Goal: Task Accomplishment & Management: Complete application form

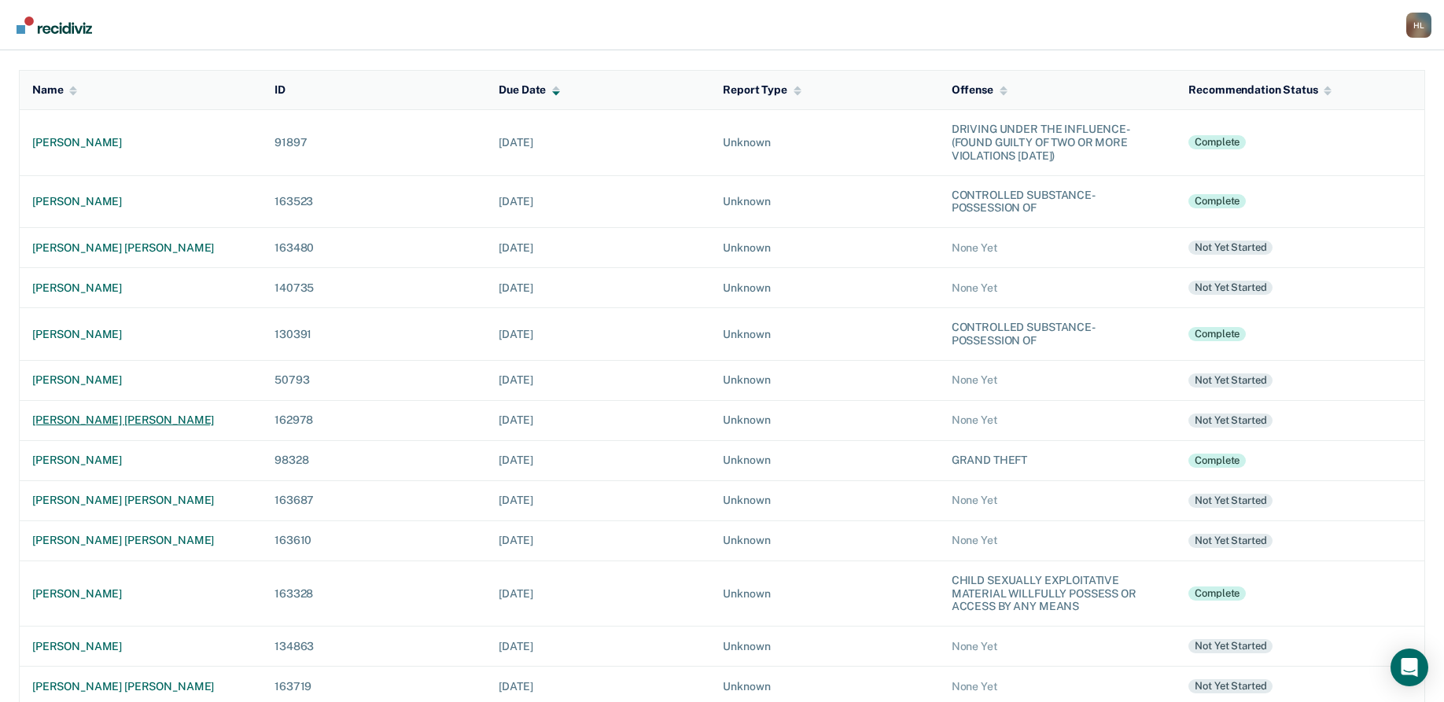
scroll to position [131, 0]
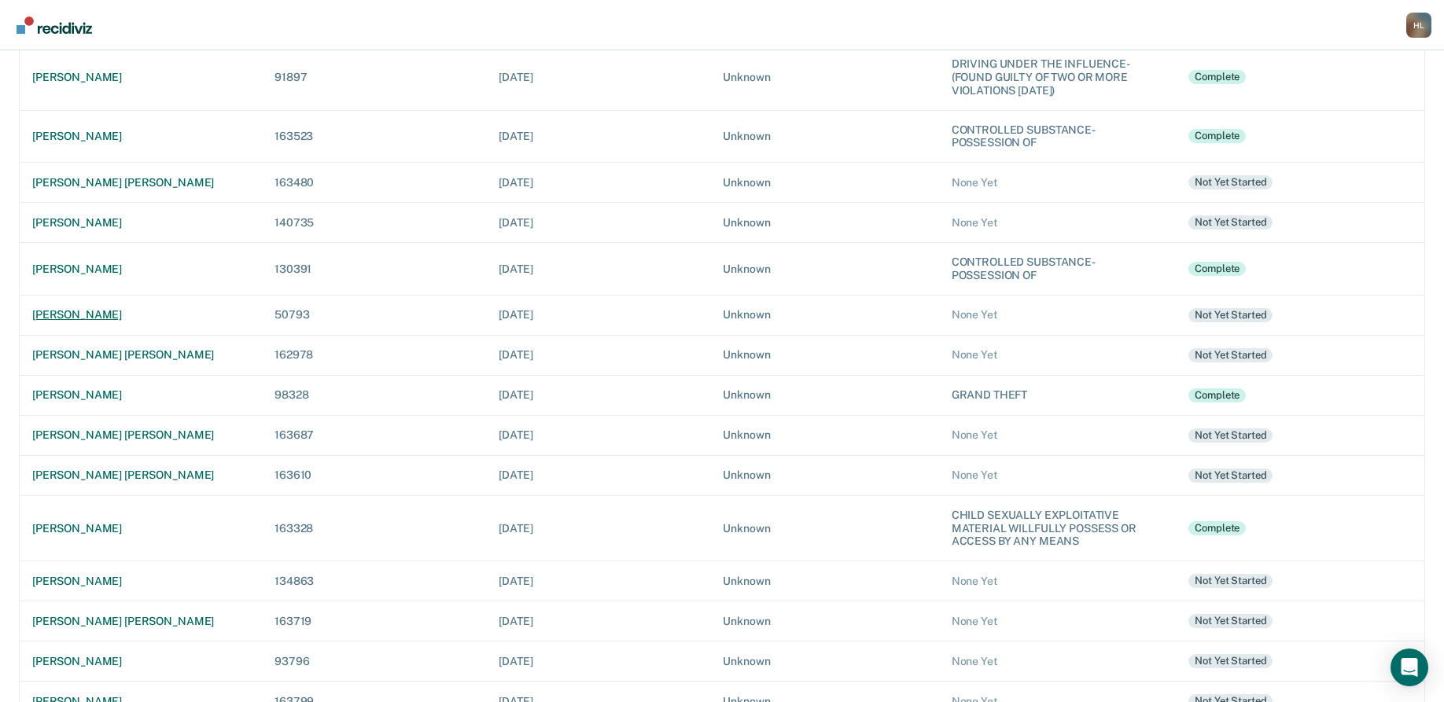
click at [80, 314] on div "[PERSON_NAME]" at bounding box center [140, 314] width 217 height 13
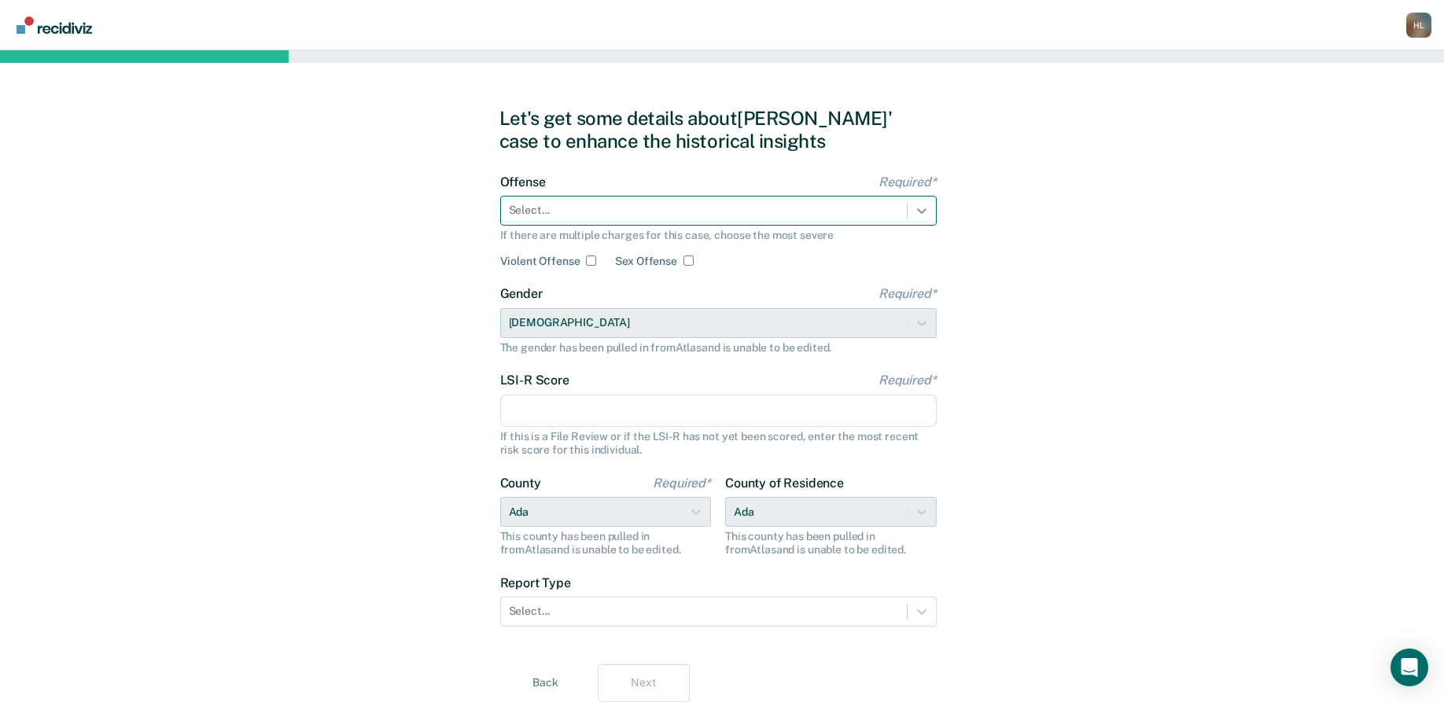
click at [916, 211] on icon at bounding box center [922, 211] width 16 height 16
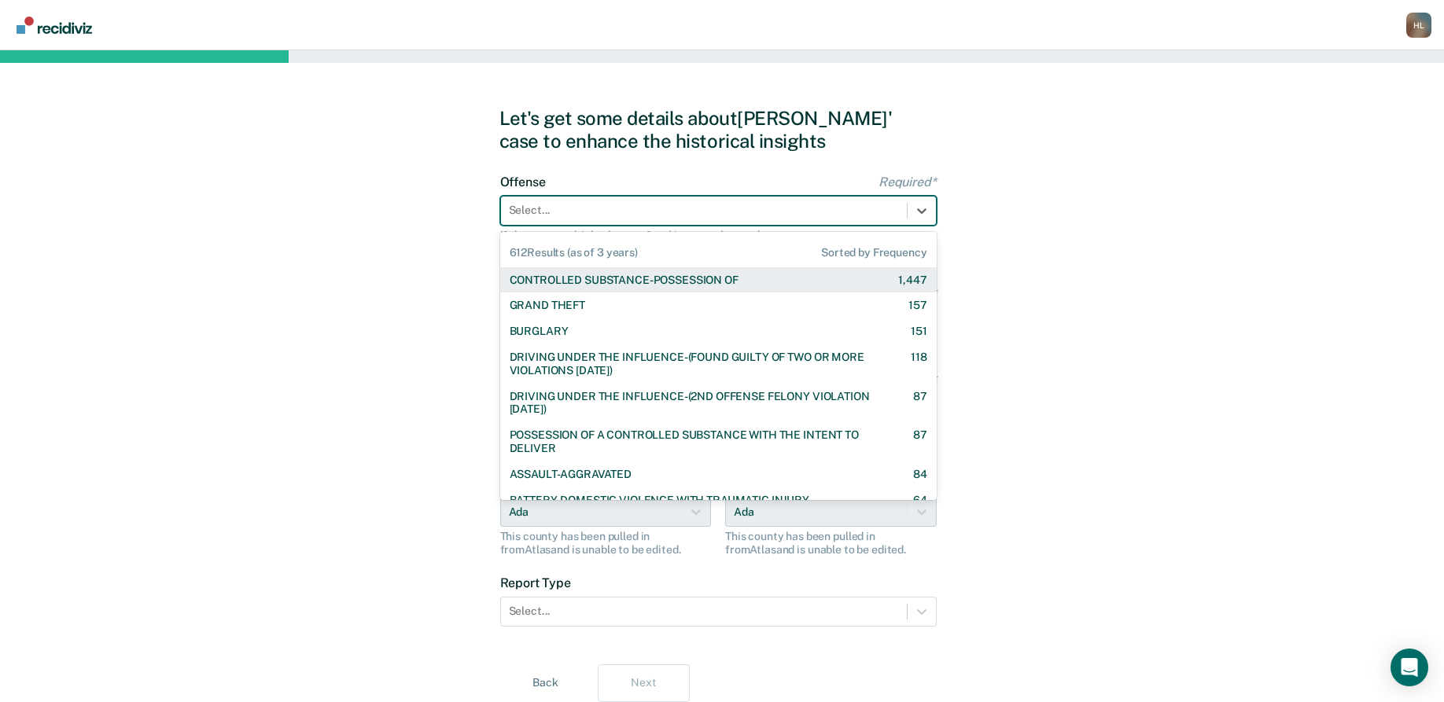
click at [848, 283] on div "CONTROLLED SUBSTANCE-POSSESSION OF 1,447" at bounding box center [719, 280] width 418 height 13
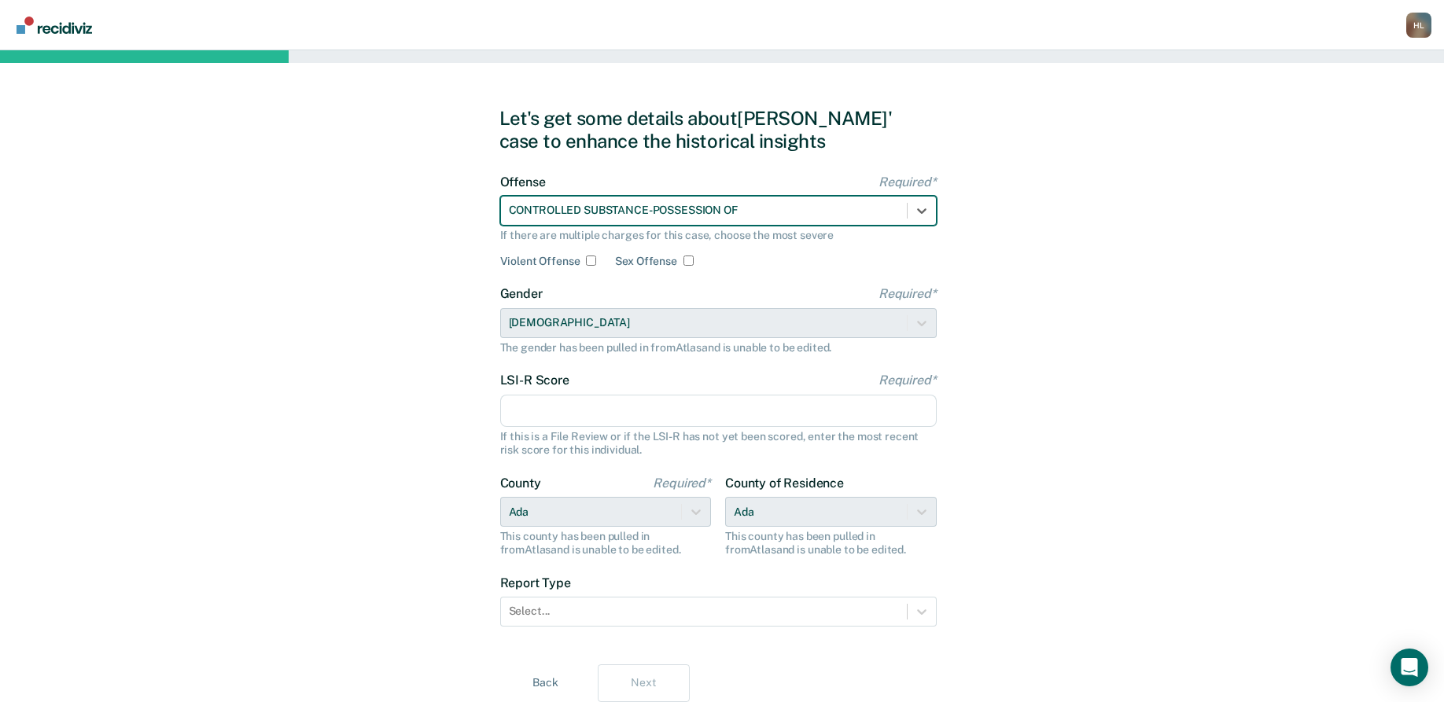
click at [687, 421] on input "LSI-R Score Required*" at bounding box center [718, 411] width 436 height 33
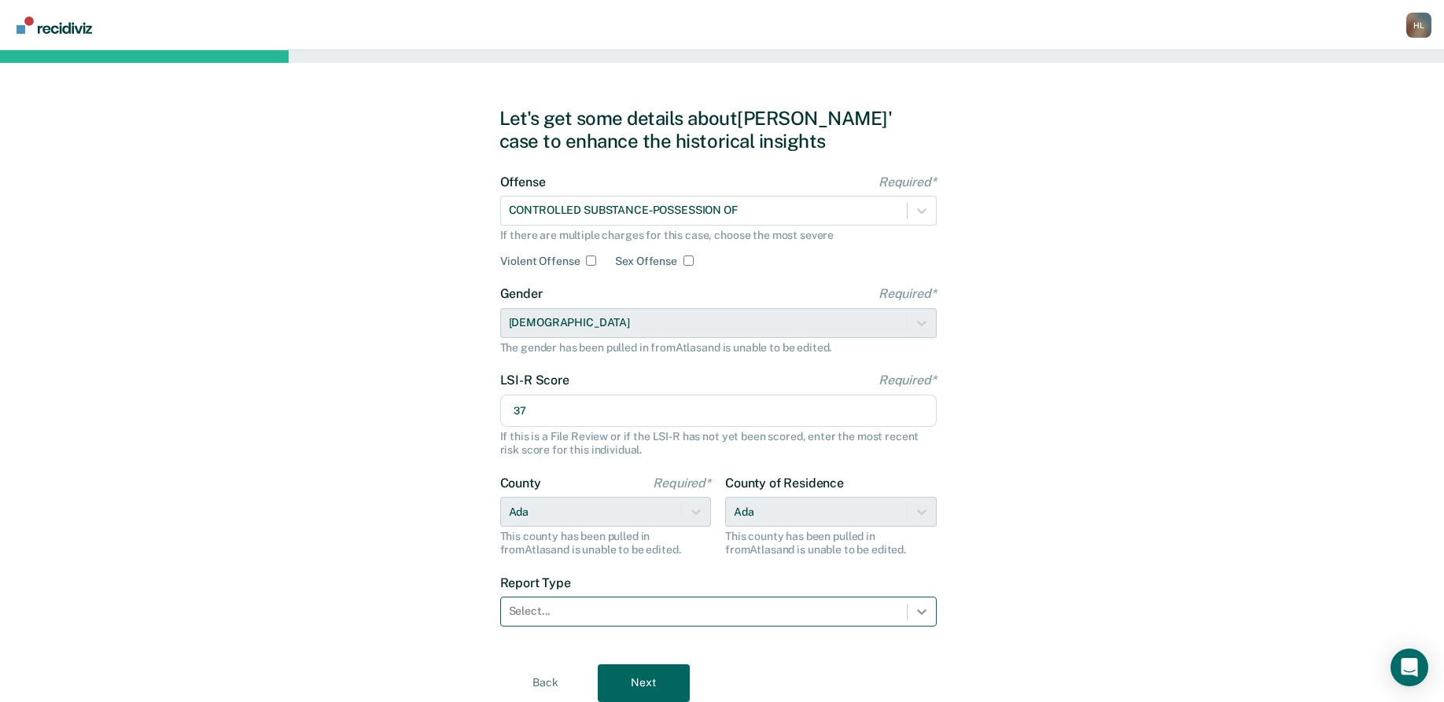
type input "37"
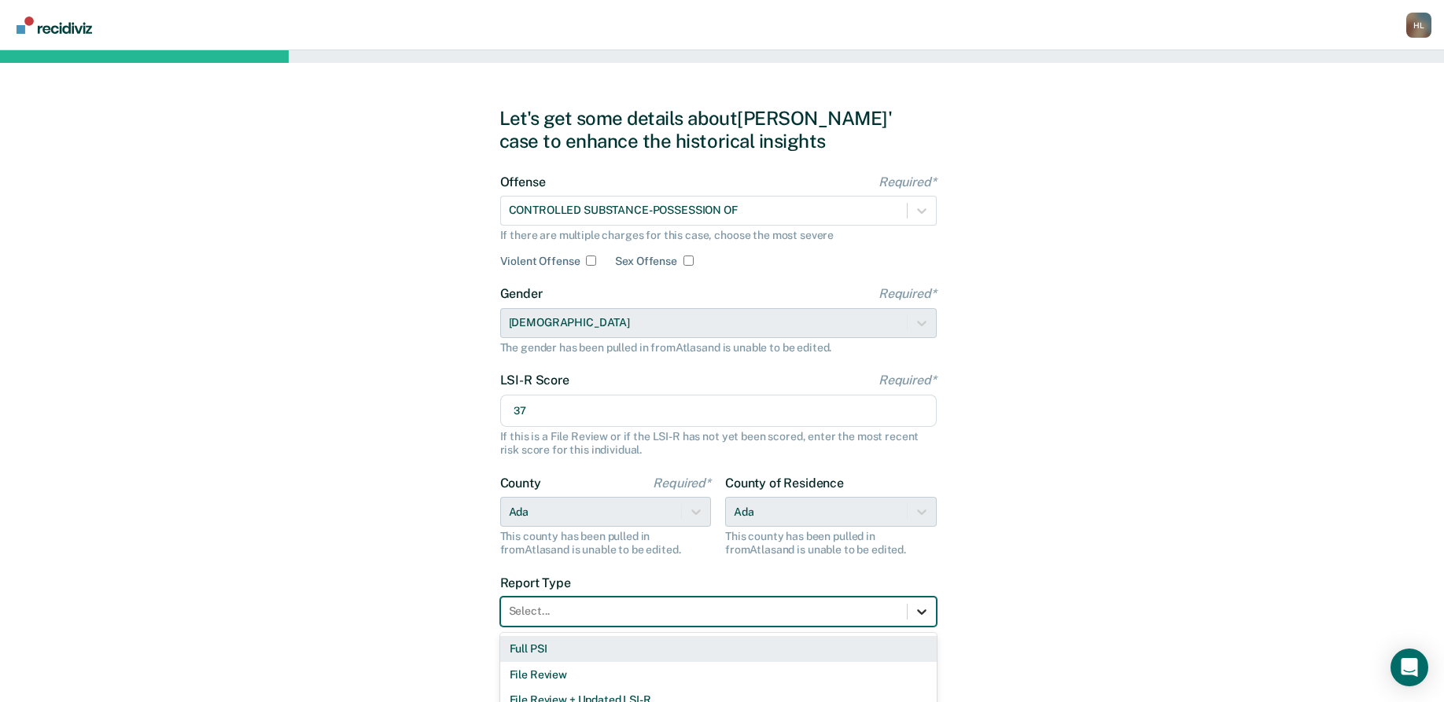
click at [924, 602] on div at bounding box center [922, 612] width 28 height 28
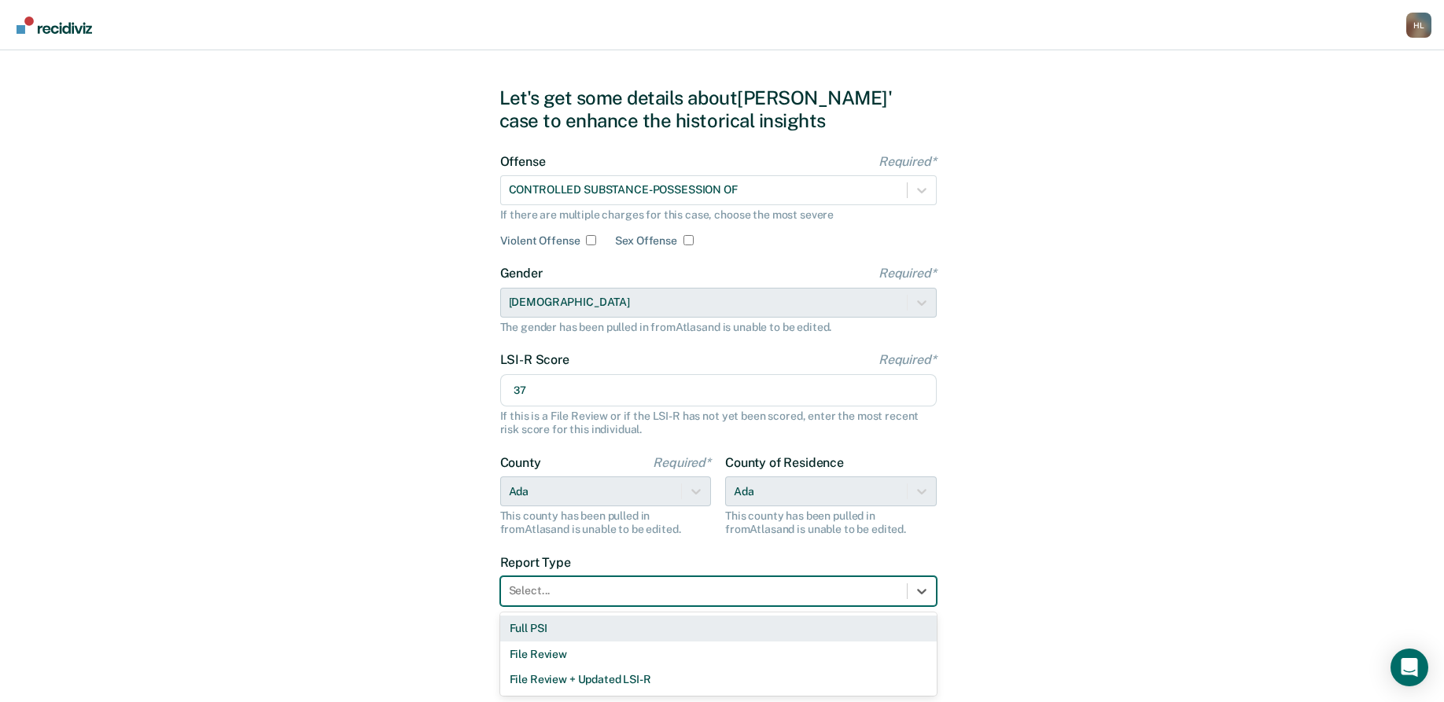
click at [897, 625] on div "Full PSI" at bounding box center [718, 629] width 436 height 26
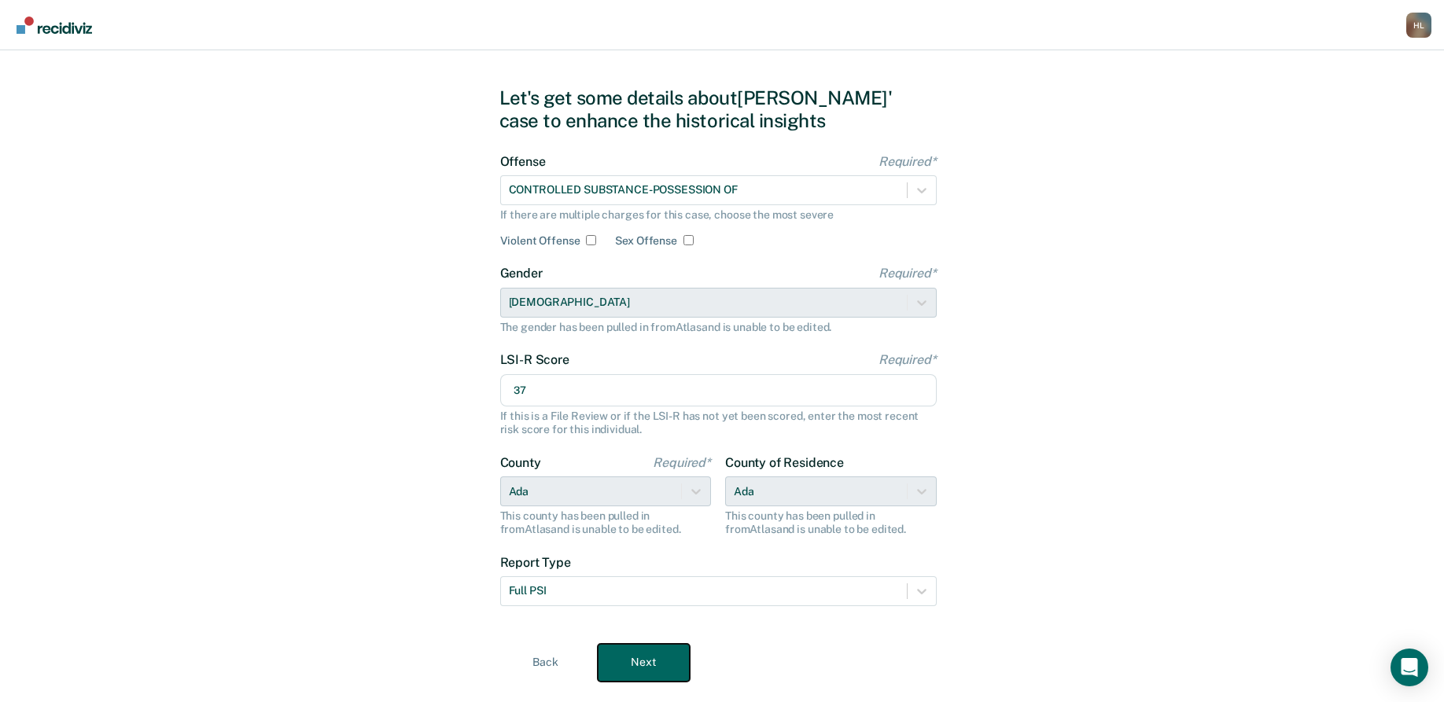
click at [644, 664] on button "Next" at bounding box center [644, 663] width 92 height 38
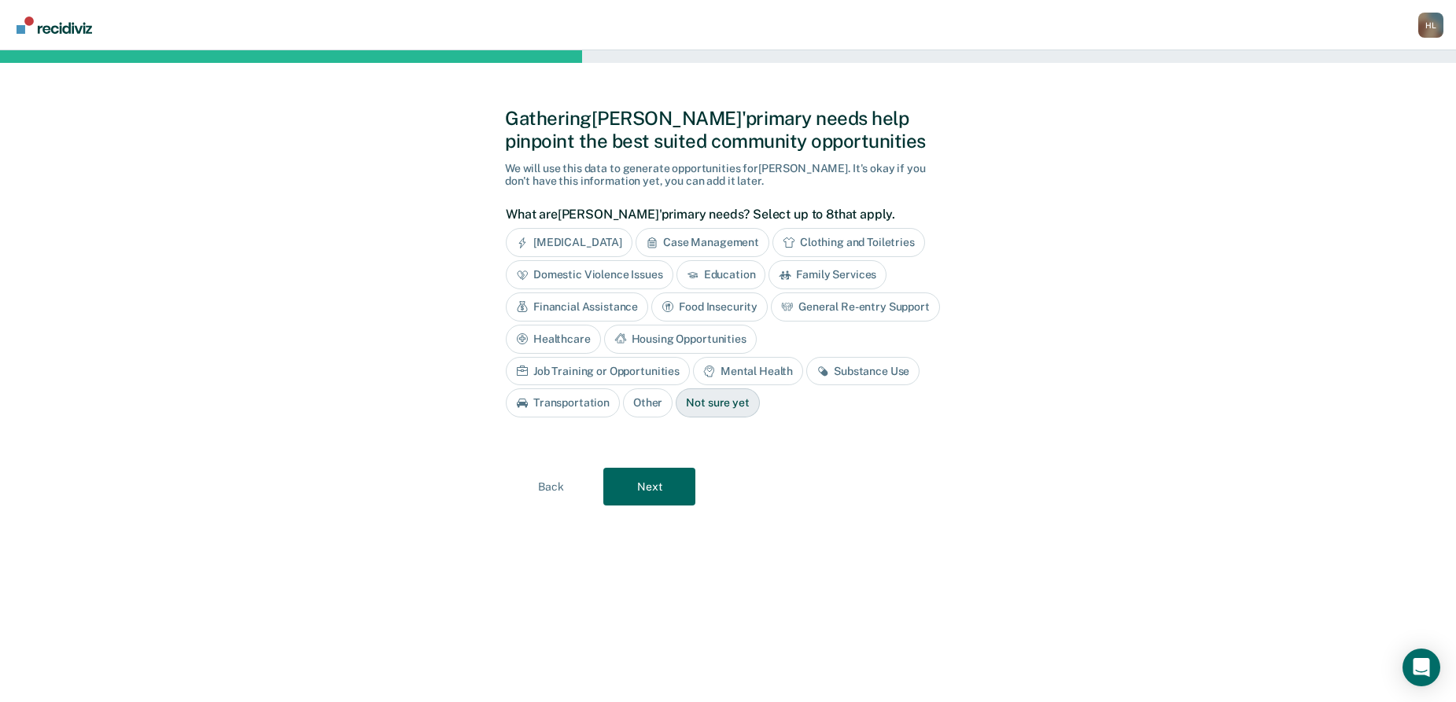
click at [613, 304] on div "Financial Assistance" at bounding box center [577, 307] width 142 height 29
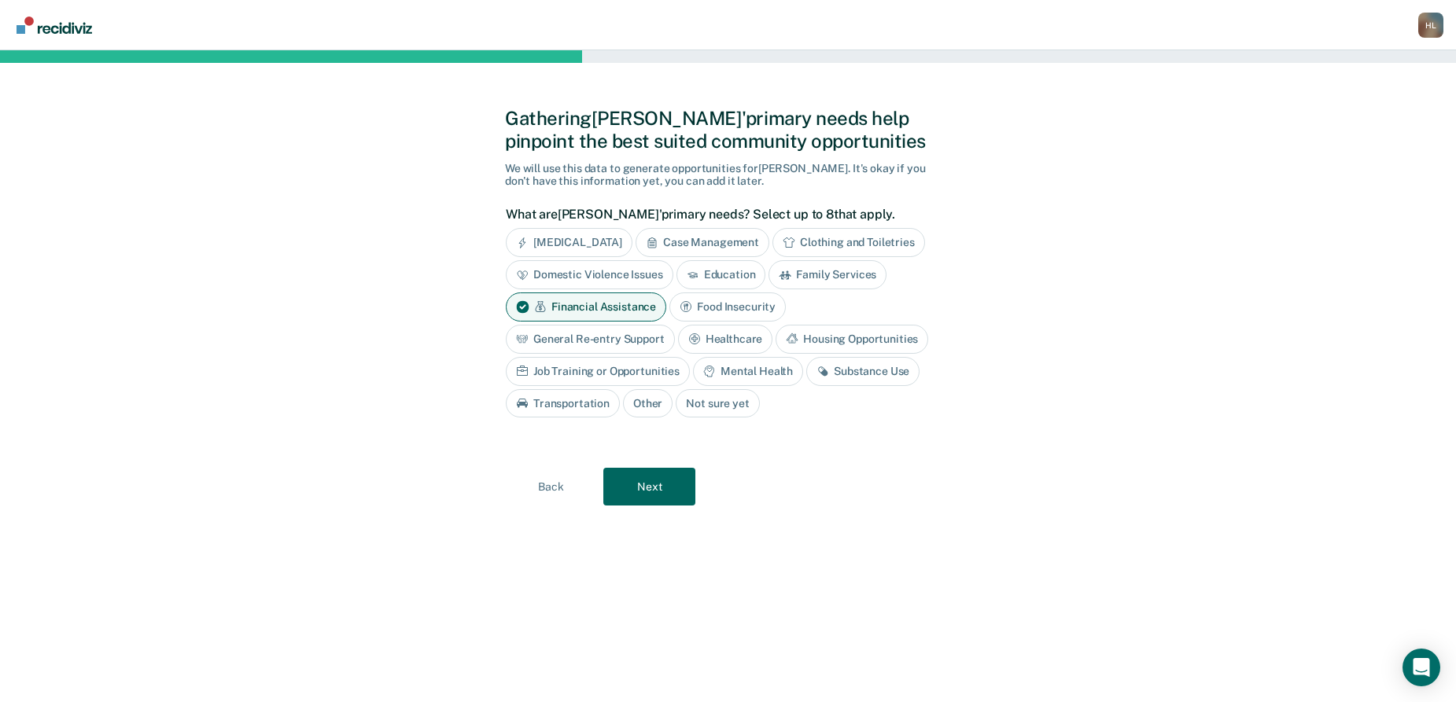
click at [812, 336] on div "Housing Opportunities" at bounding box center [851, 339] width 153 height 29
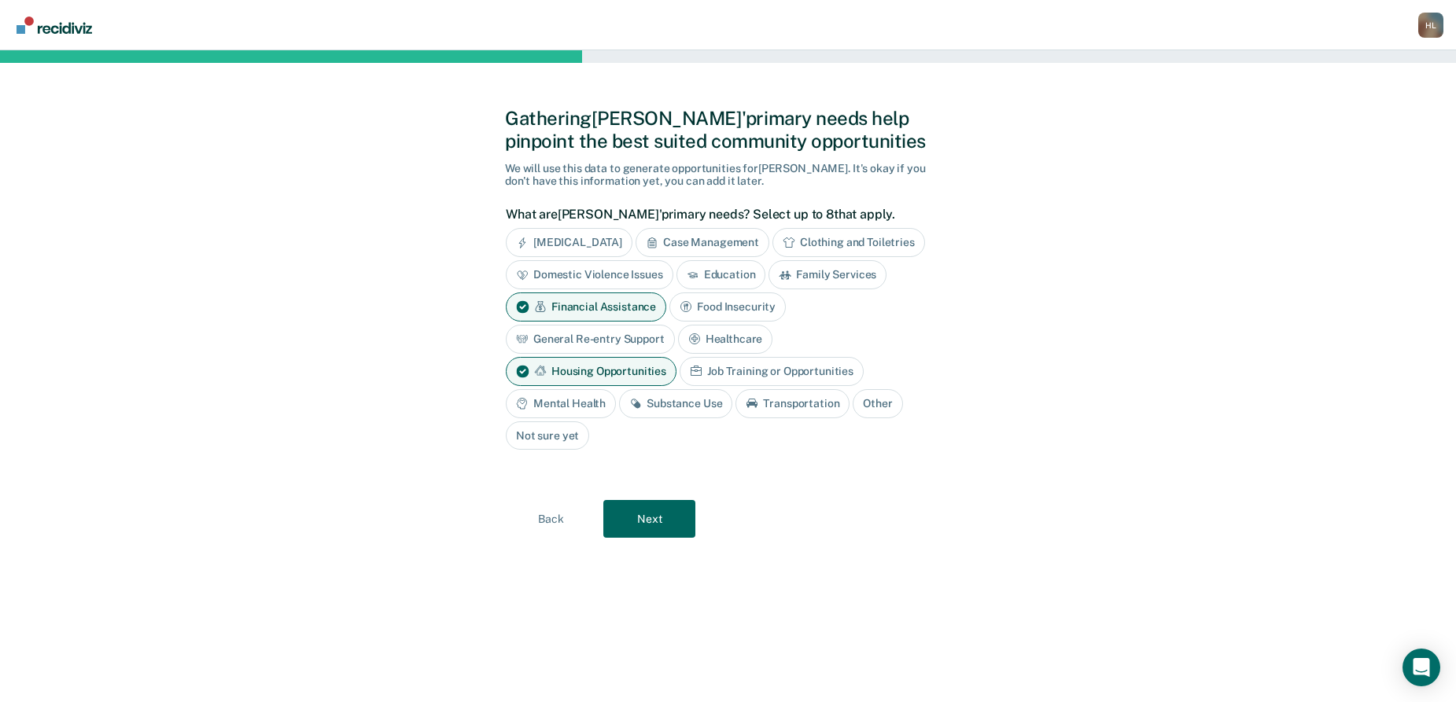
click at [764, 369] on div "Job Training or Opportunities" at bounding box center [771, 371] width 184 height 29
click at [573, 400] on div "Mental Health" at bounding box center [561, 403] width 110 height 29
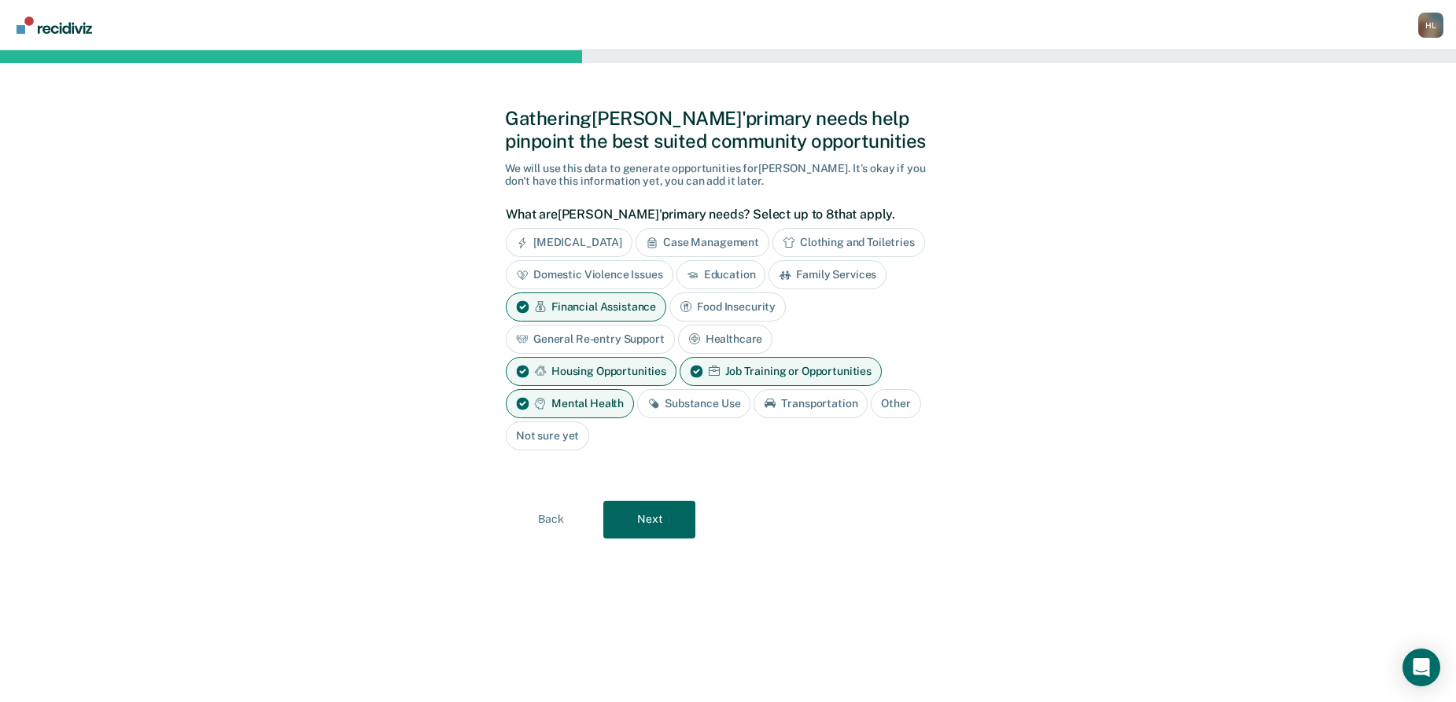
click at [658, 396] on div "Substance Use" at bounding box center [693, 403] width 113 height 29
click at [815, 403] on div "Transportation" at bounding box center [828, 403] width 114 height 29
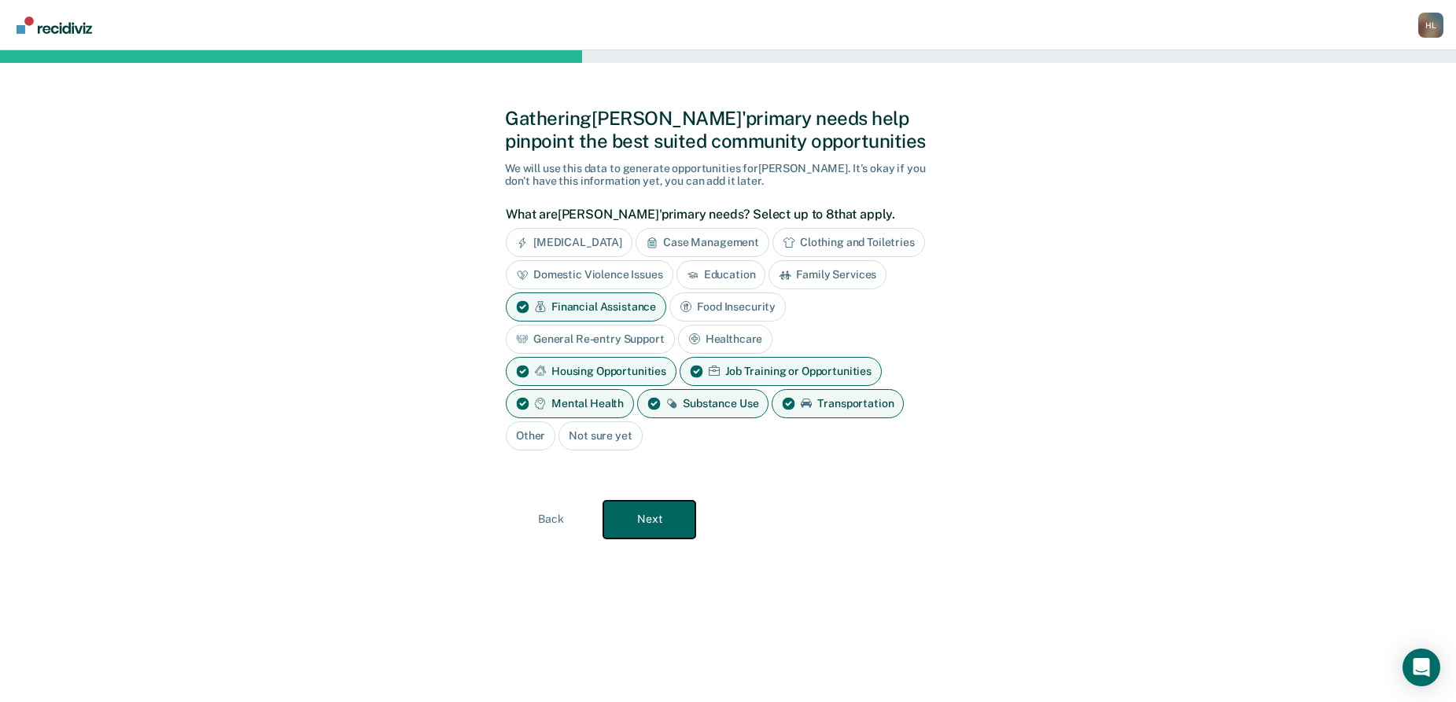
click at [664, 511] on button "Next" at bounding box center [649, 520] width 92 height 38
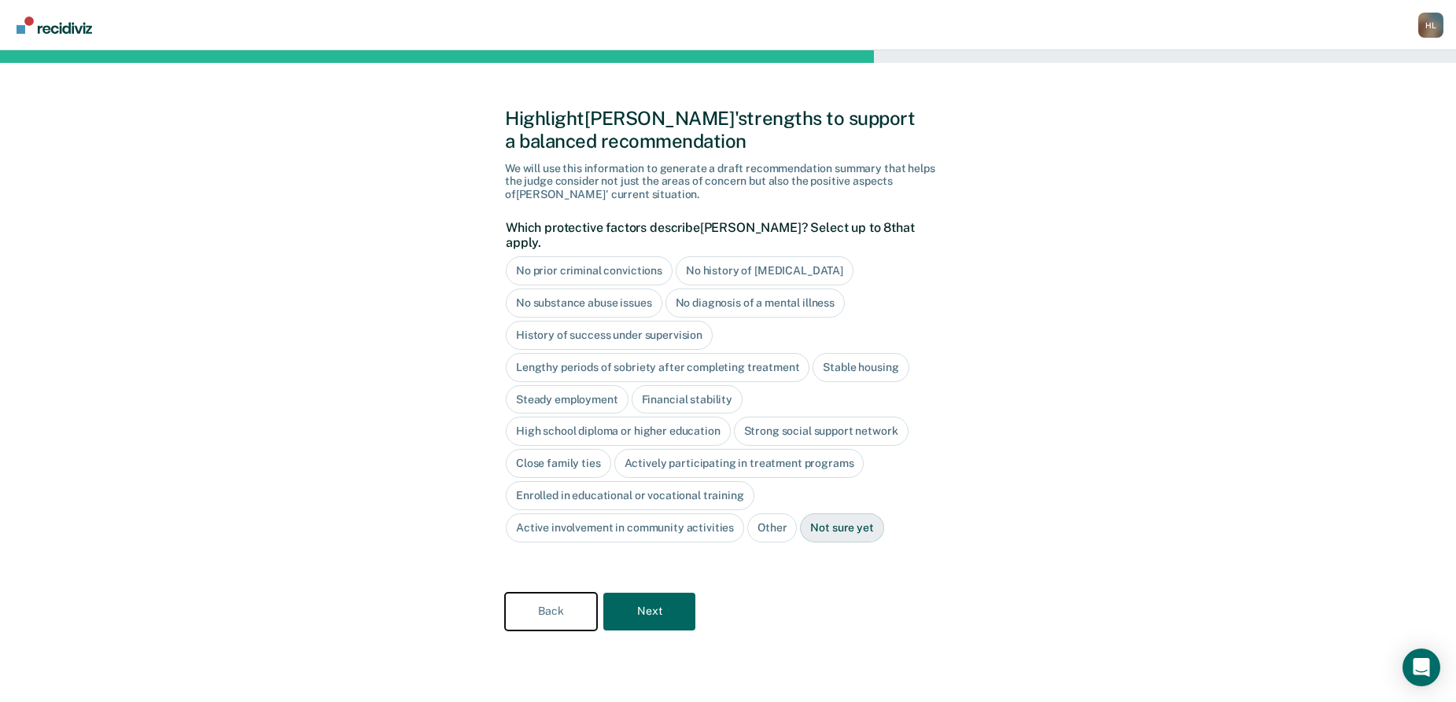
click at [535, 598] on button "Back" at bounding box center [551, 612] width 92 height 38
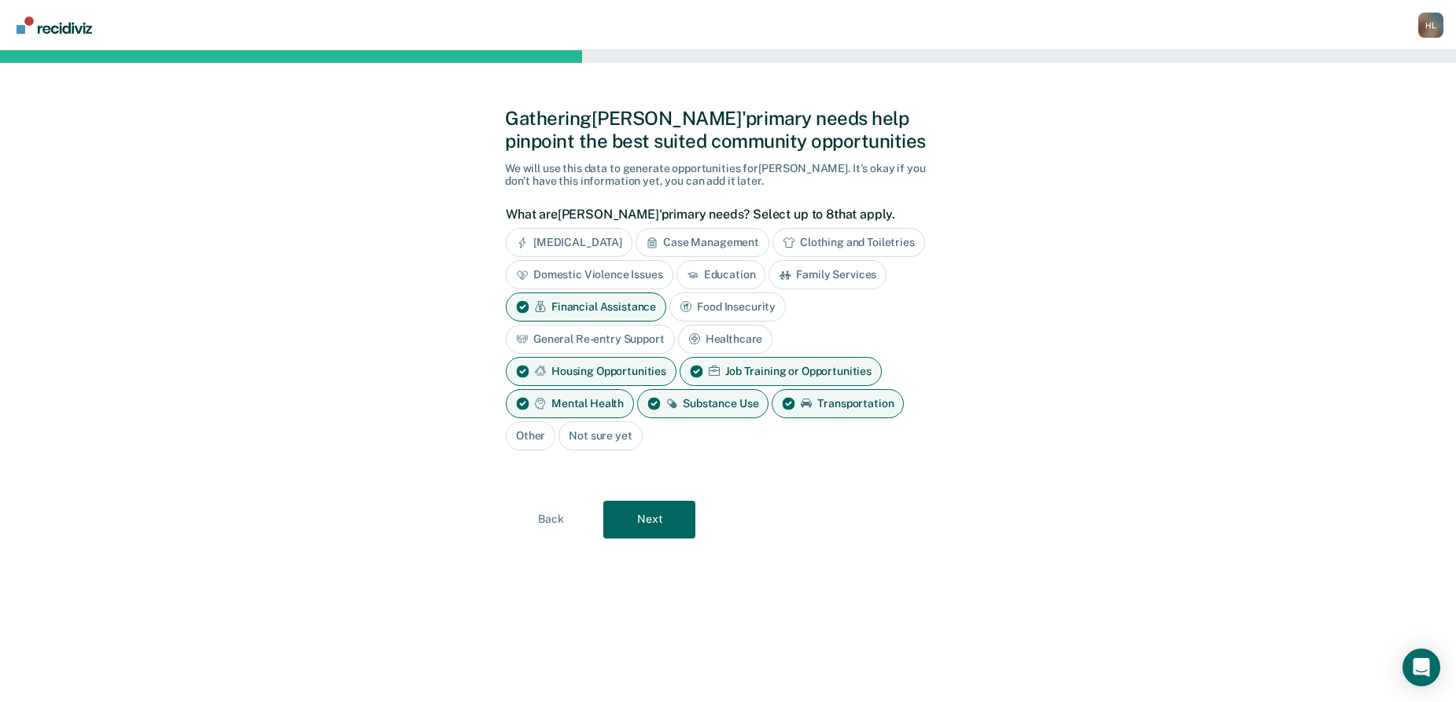
click at [819, 239] on div "Clothing and Toiletries" at bounding box center [848, 242] width 153 height 29
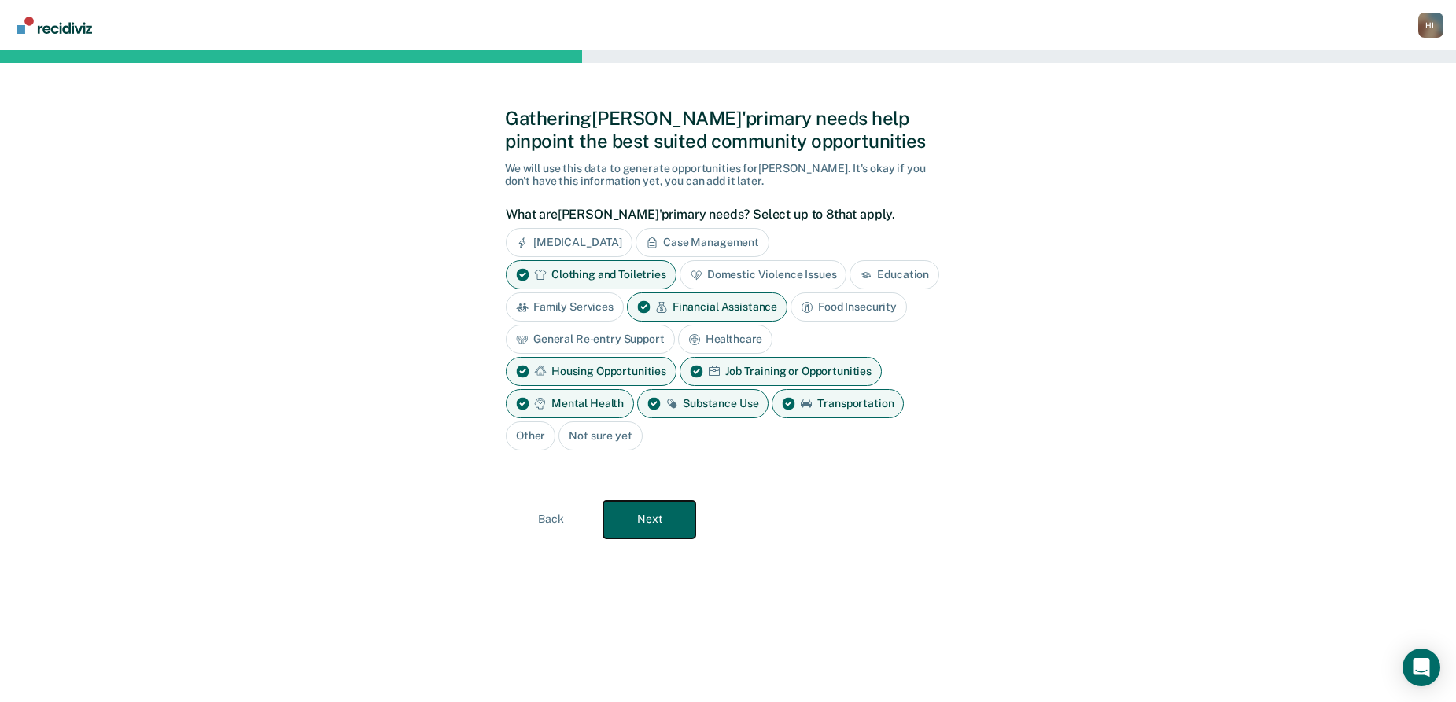
click at [661, 521] on button "Next" at bounding box center [649, 520] width 92 height 38
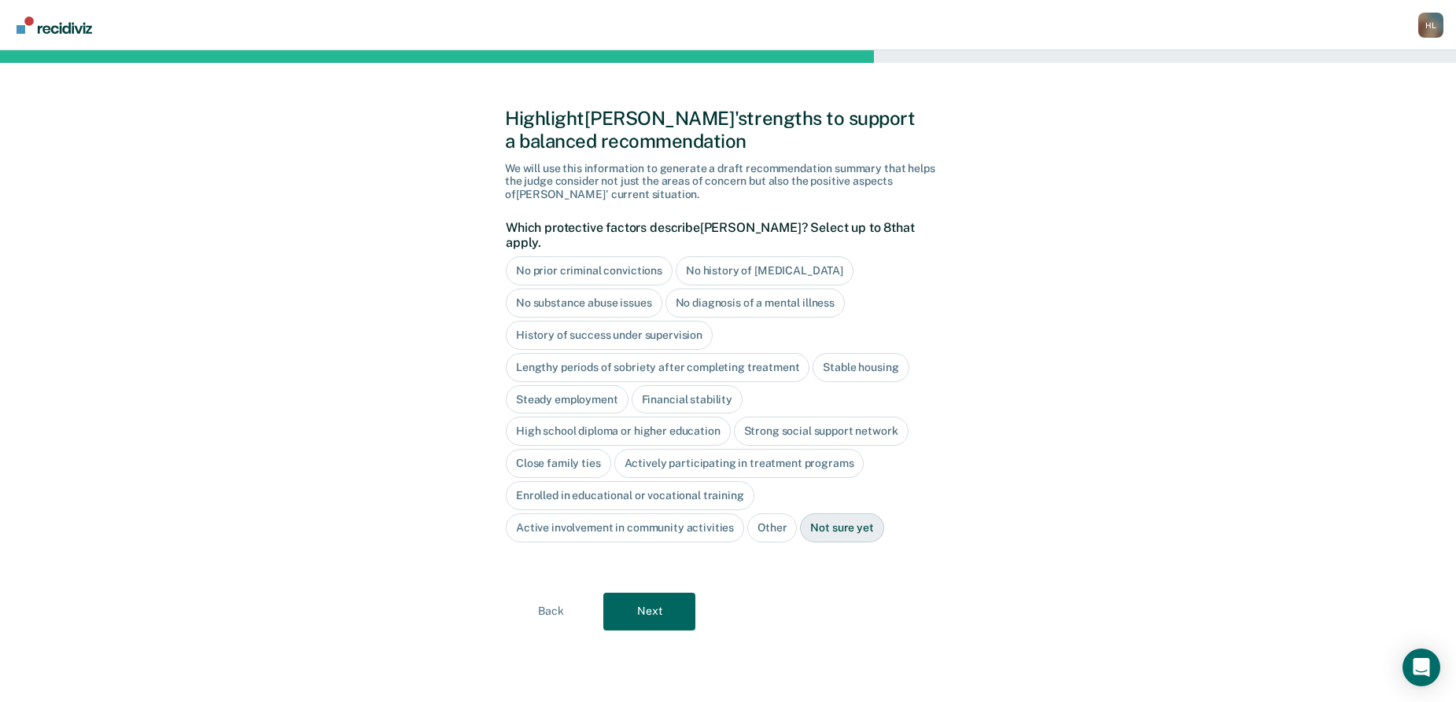
click at [850, 514] on div "Not sure yet" at bounding box center [841, 528] width 83 height 29
click at [666, 593] on button "Next" at bounding box center [649, 612] width 92 height 38
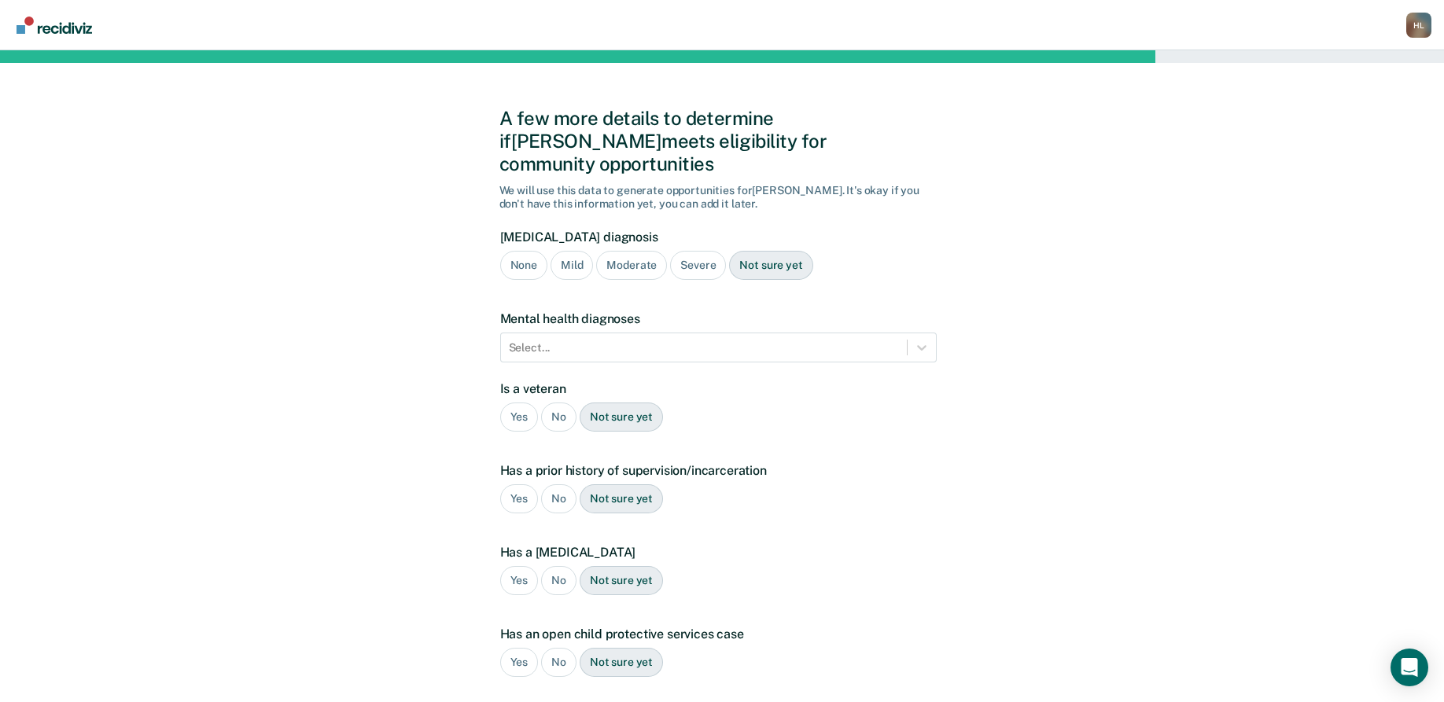
click at [778, 251] on div "Not sure yet" at bounding box center [770, 265] width 83 height 29
click at [923, 345] on icon at bounding box center [921, 348] width 9 height 6
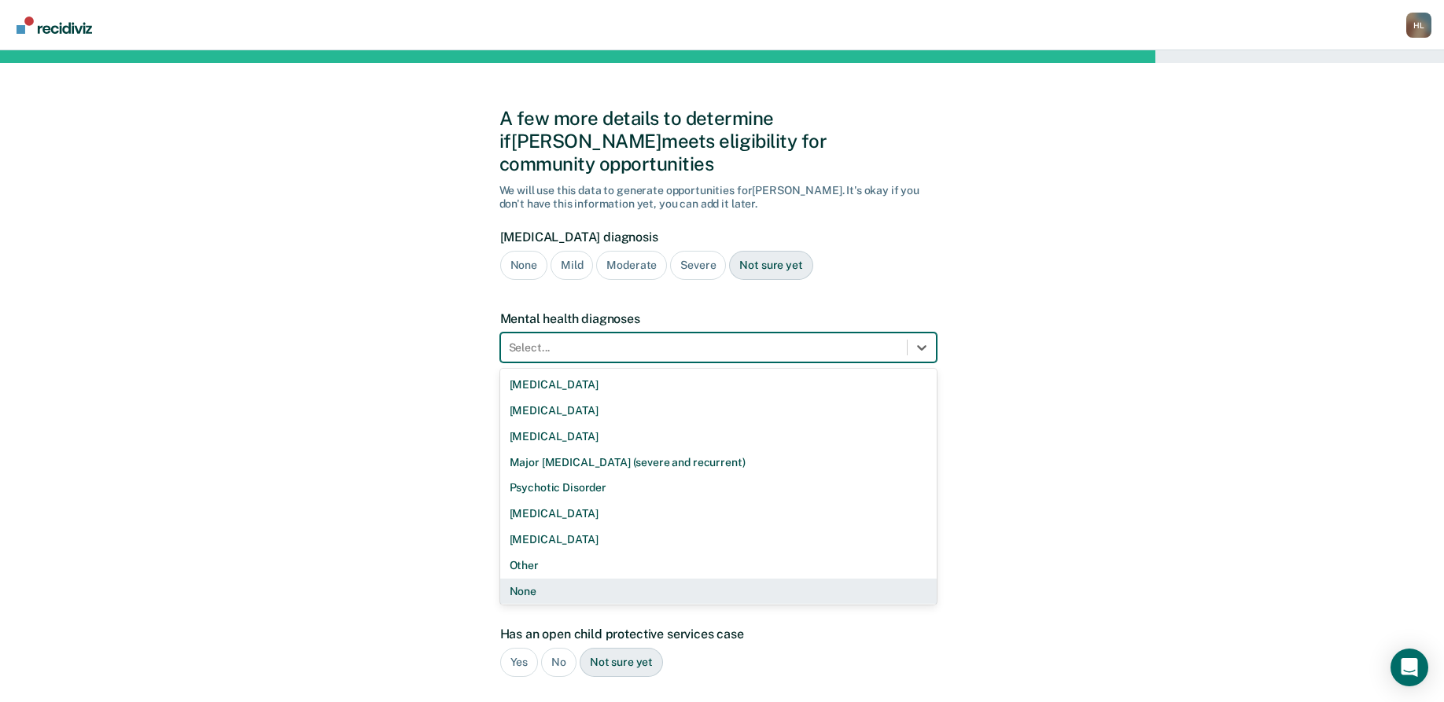
click at [711, 579] on div "None" at bounding box center [718, 592] width 436 height 26
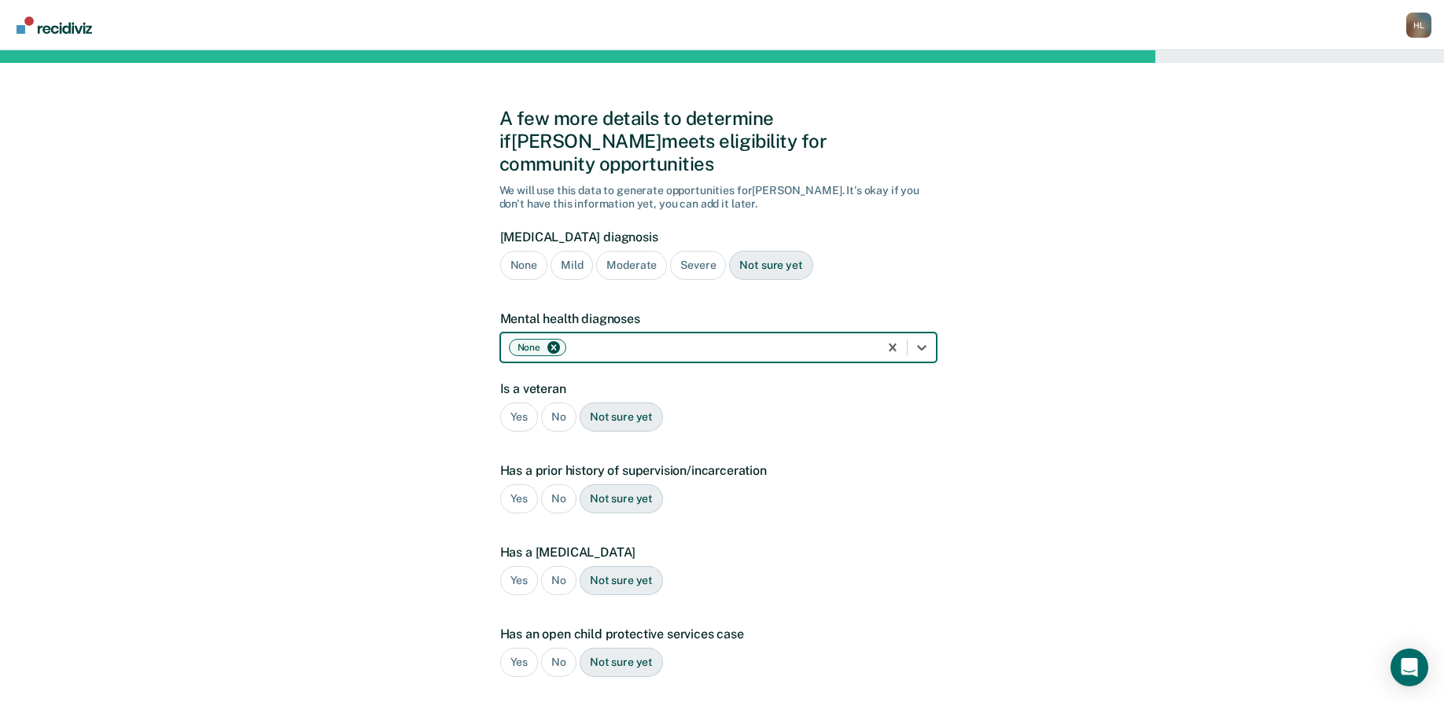
click at [553, 403] on div "No" at bounding box center [558, 417] width 35 height 29
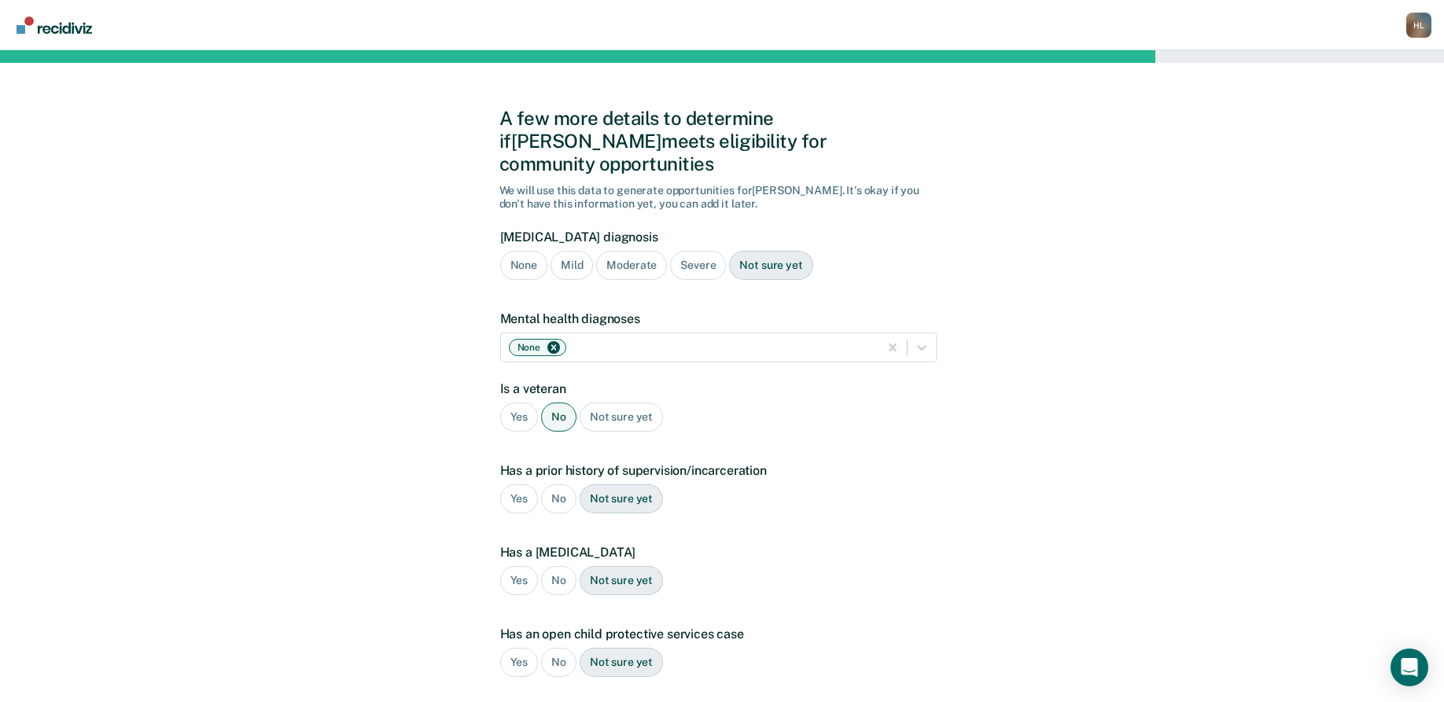
click at [514, 484] on div "Yes" at bounding box center [519, 498] width 39 height 29
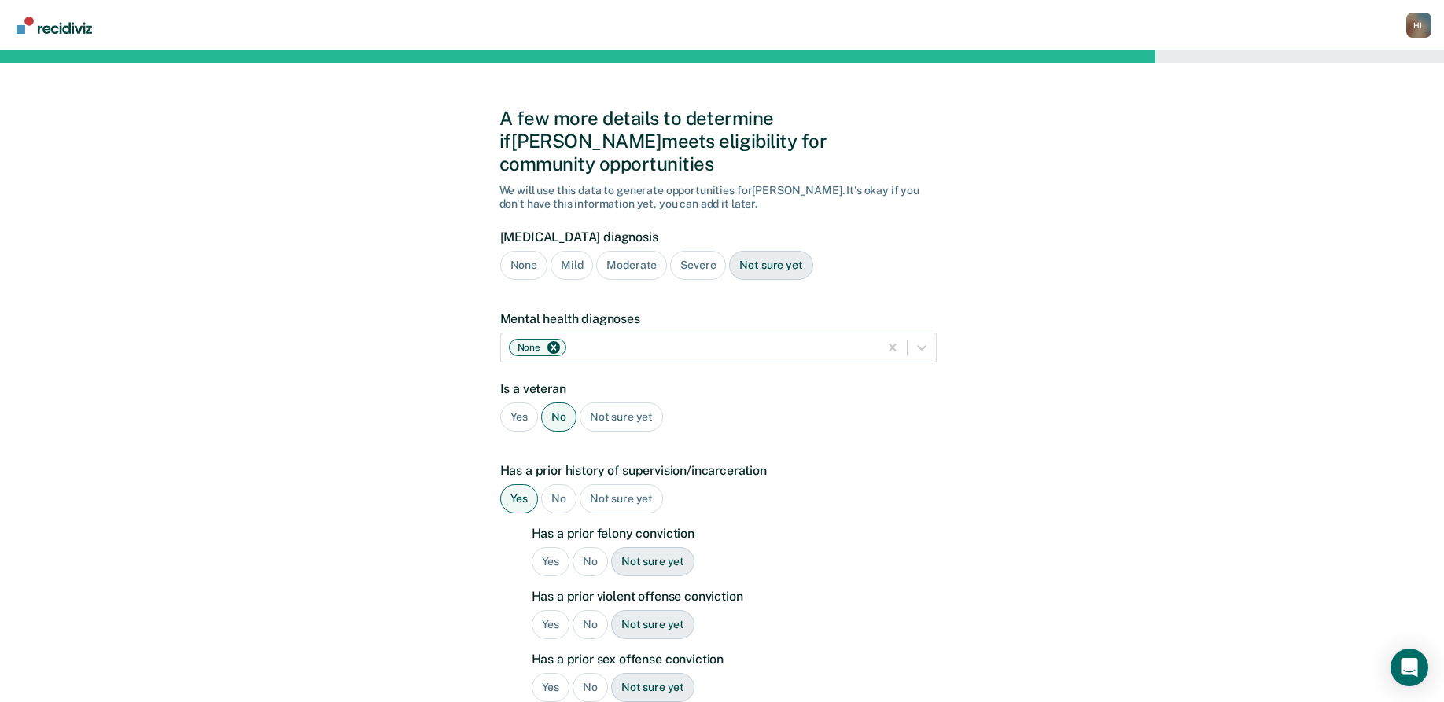
click at [547, 547] on div "Yes" at bounding box center [551, 561] width 39 height 29
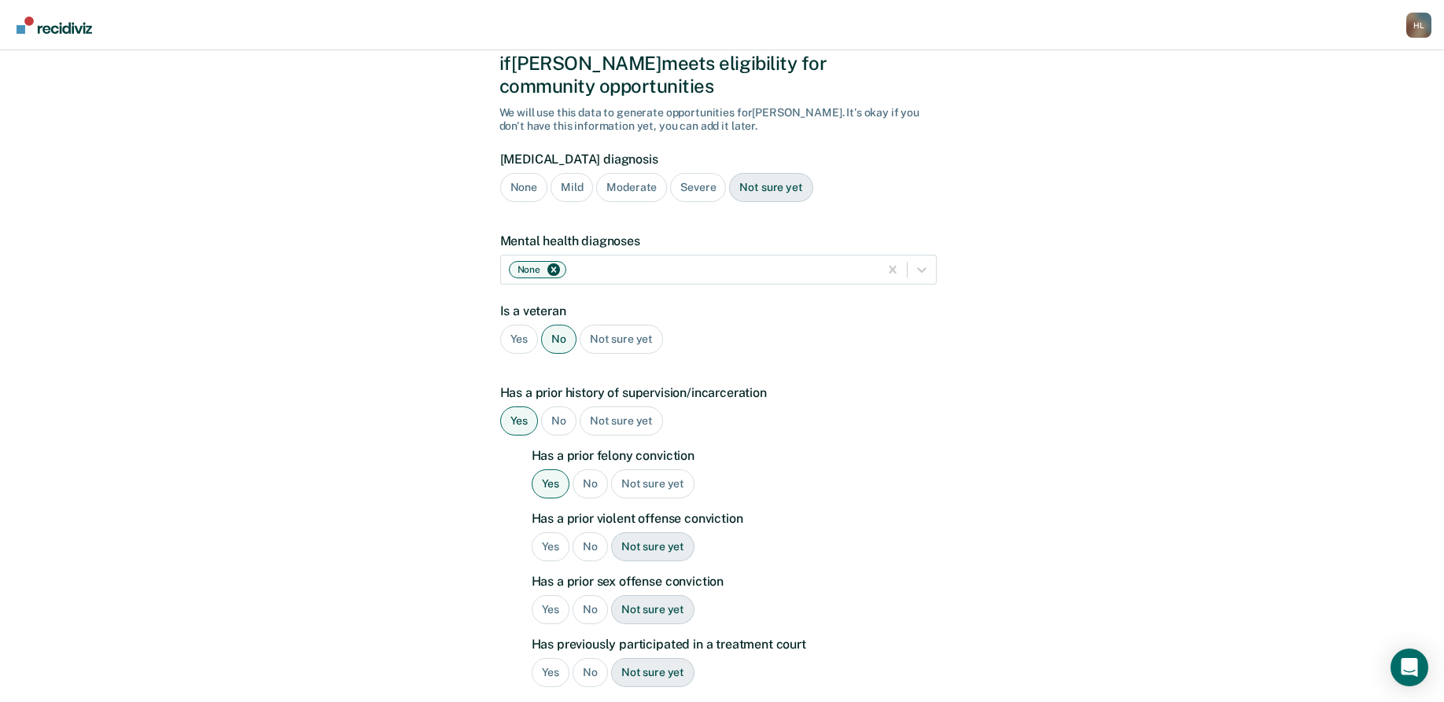
scroll to position [79, 0]
click at [548, 532] on div "Yes" at bounding box center [551, 546] width 39 height 29
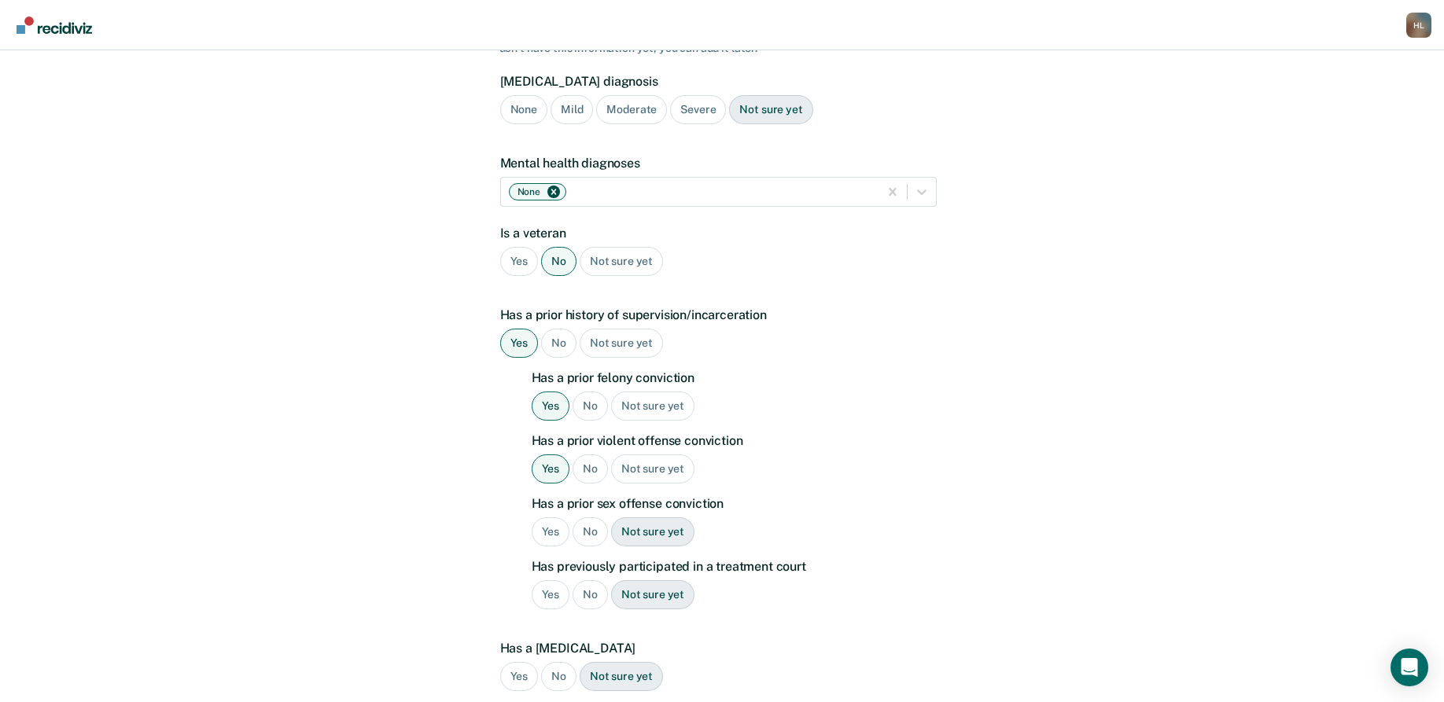
scroll to position [157, 0]
click at [553, 516] on div "Yes" at bounding box center [551, 530] width 39 height 29
click at [584, 579] on div "No" at bounding box center [590, 593] width 35 height 29
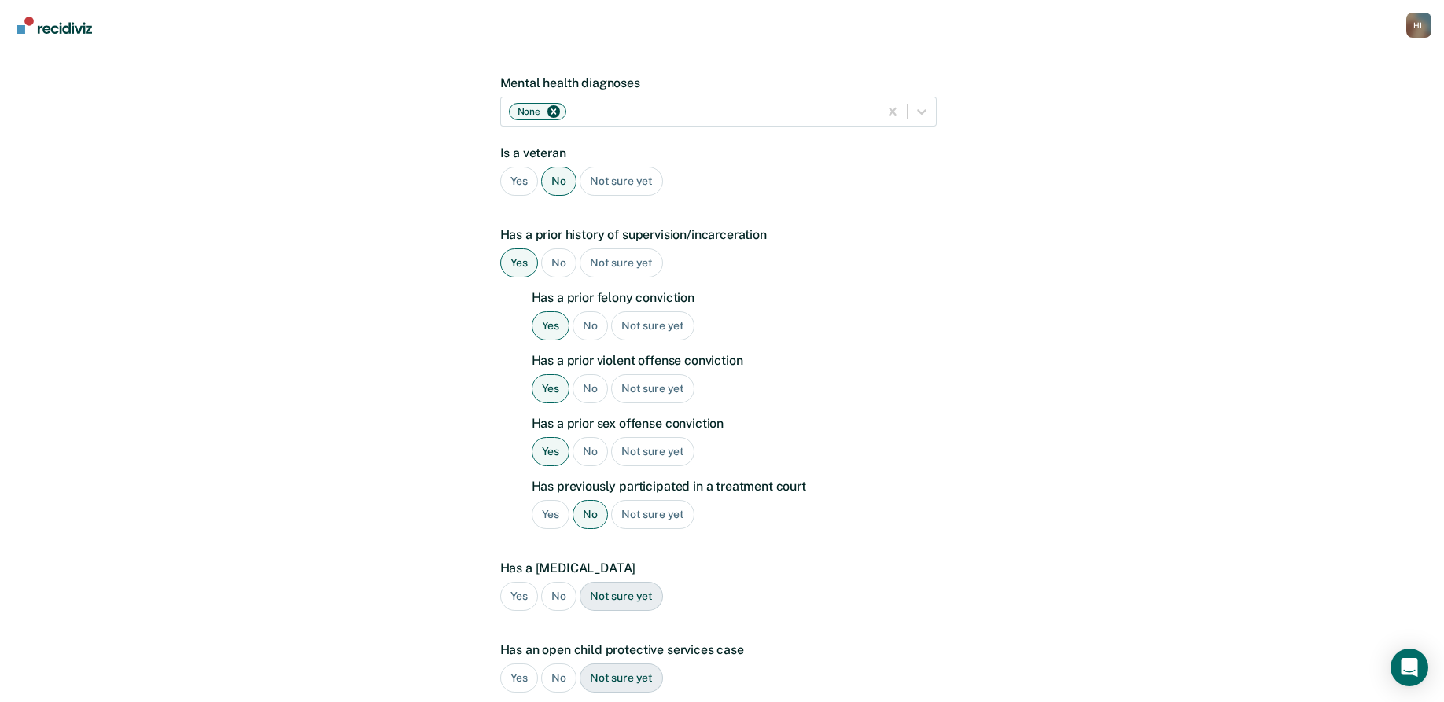
click at [555, 582] on div "No" at bounding box center [558, 596] width 35 height 29
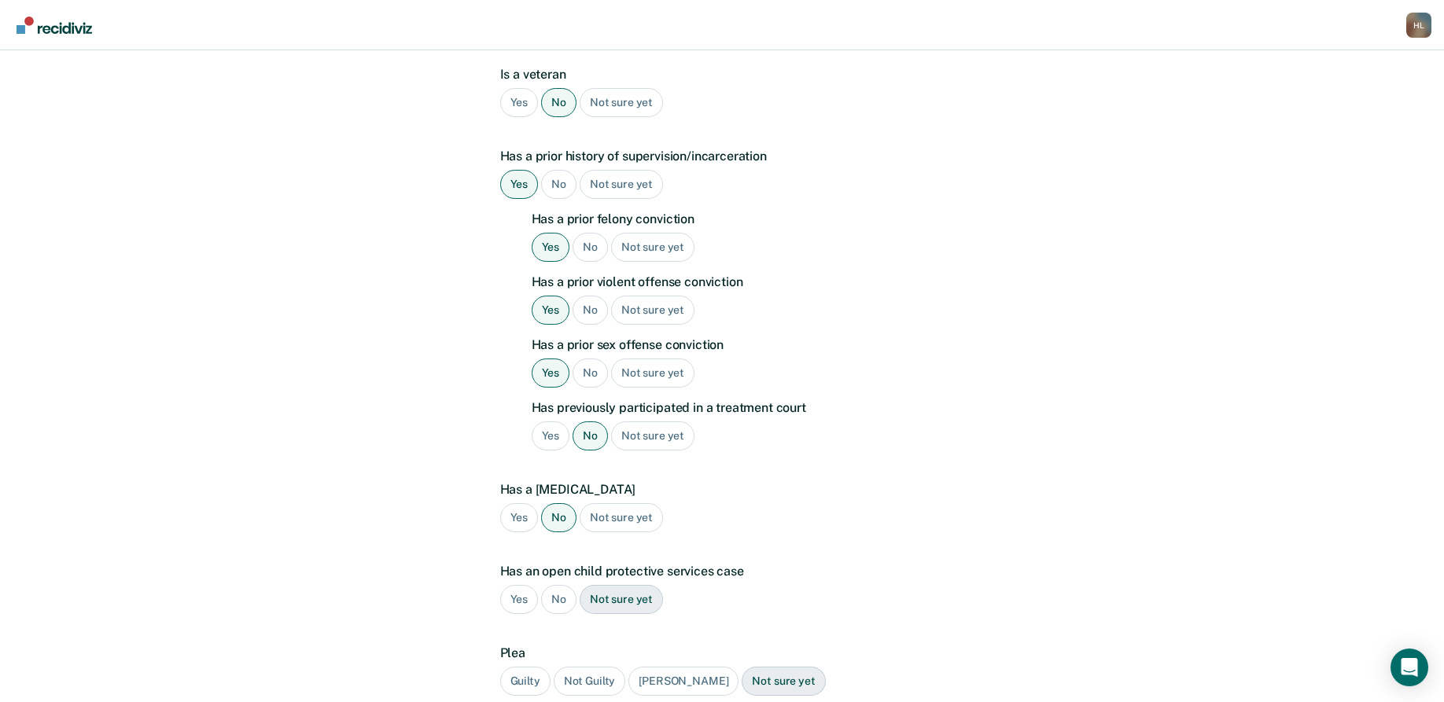
click at [555, 585] on div "No" at bounding box center [558, 599] width 35 height 29
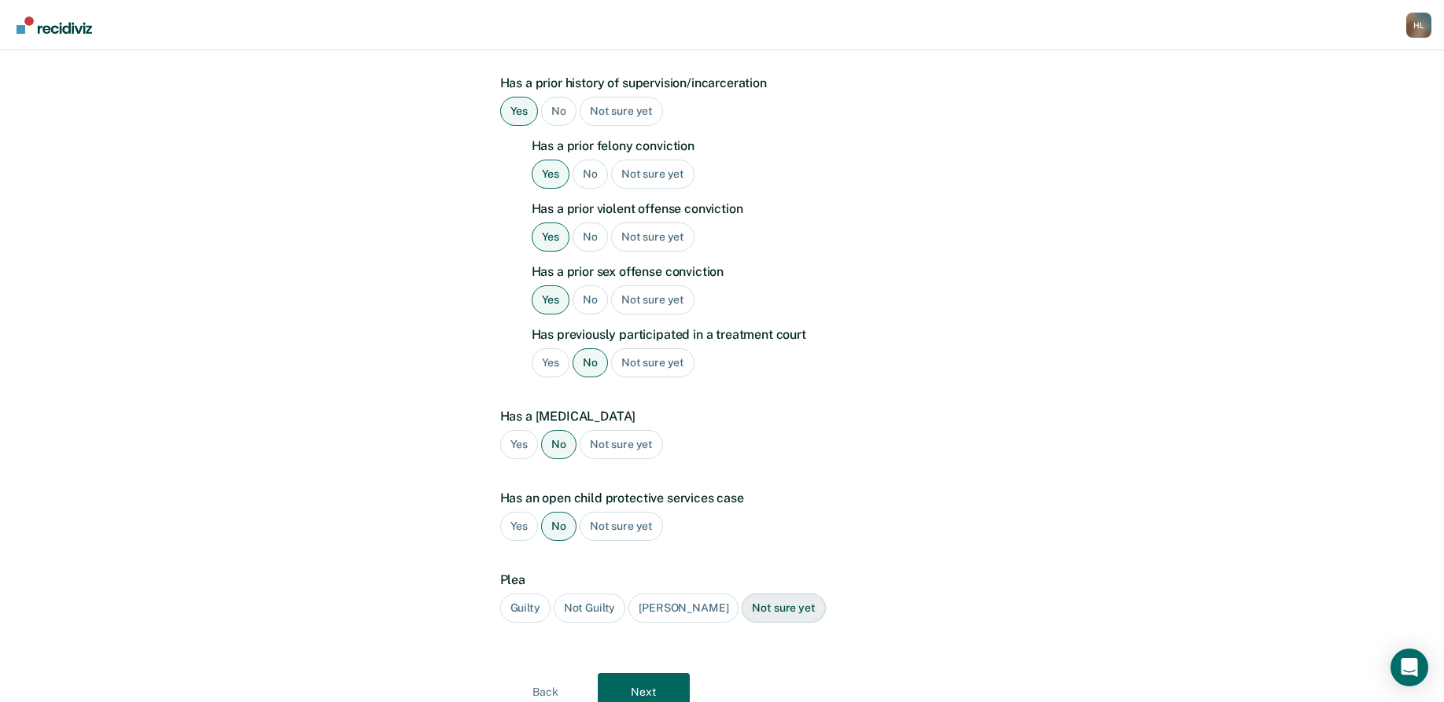
scroll to position [393, 0]
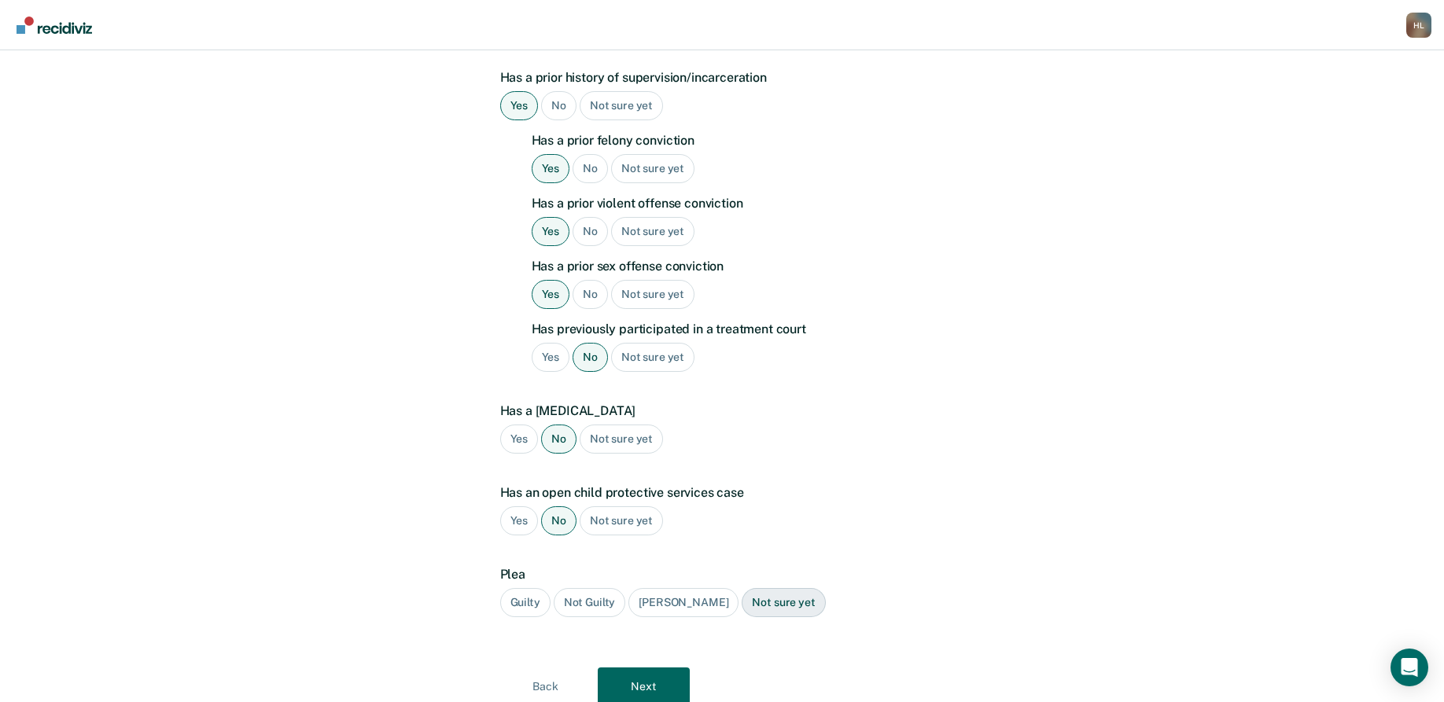
click at [537, 588] on div "Guilty" at bounding box center [525, 602] width 50 height 29
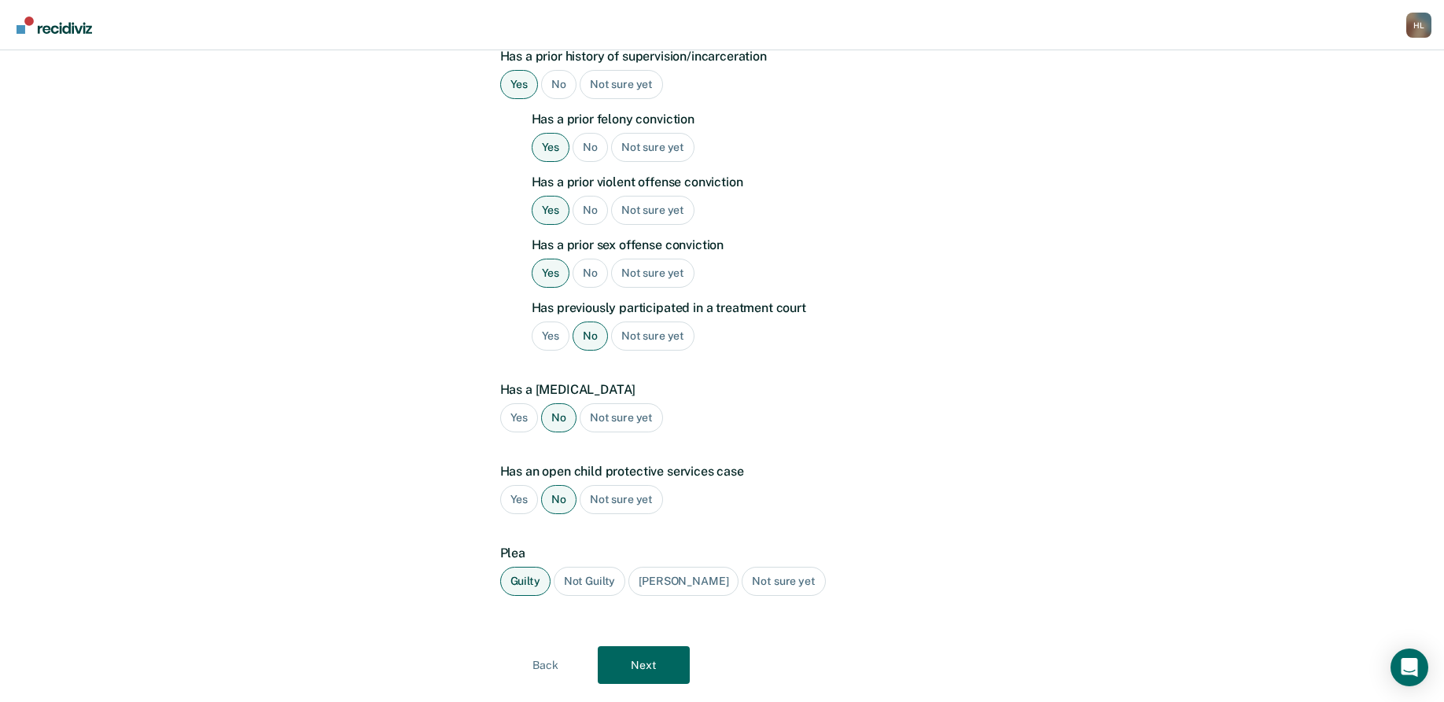
scroll to position [430, 0]
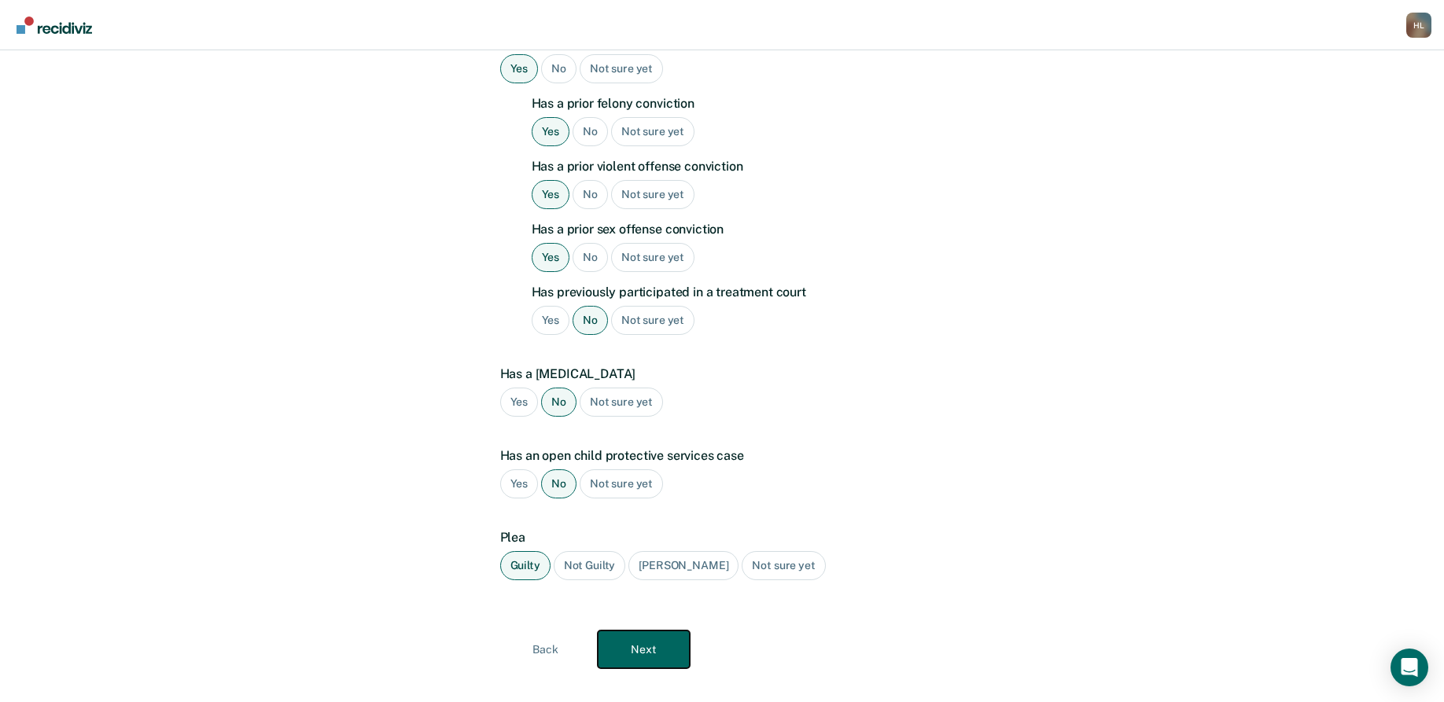
click at [636, 631] on button "Next" at bounding box center [644, 650] width 92 height 38
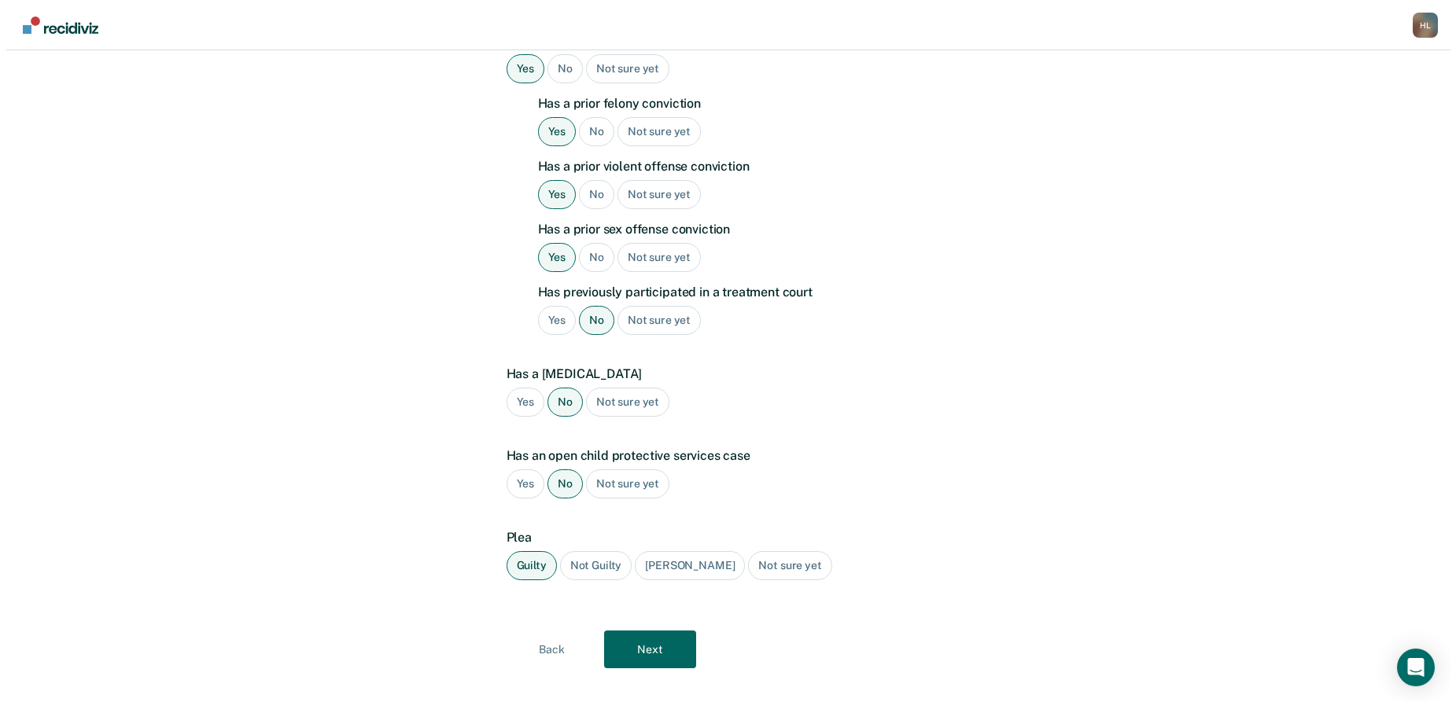
scroll to position [0, 0]
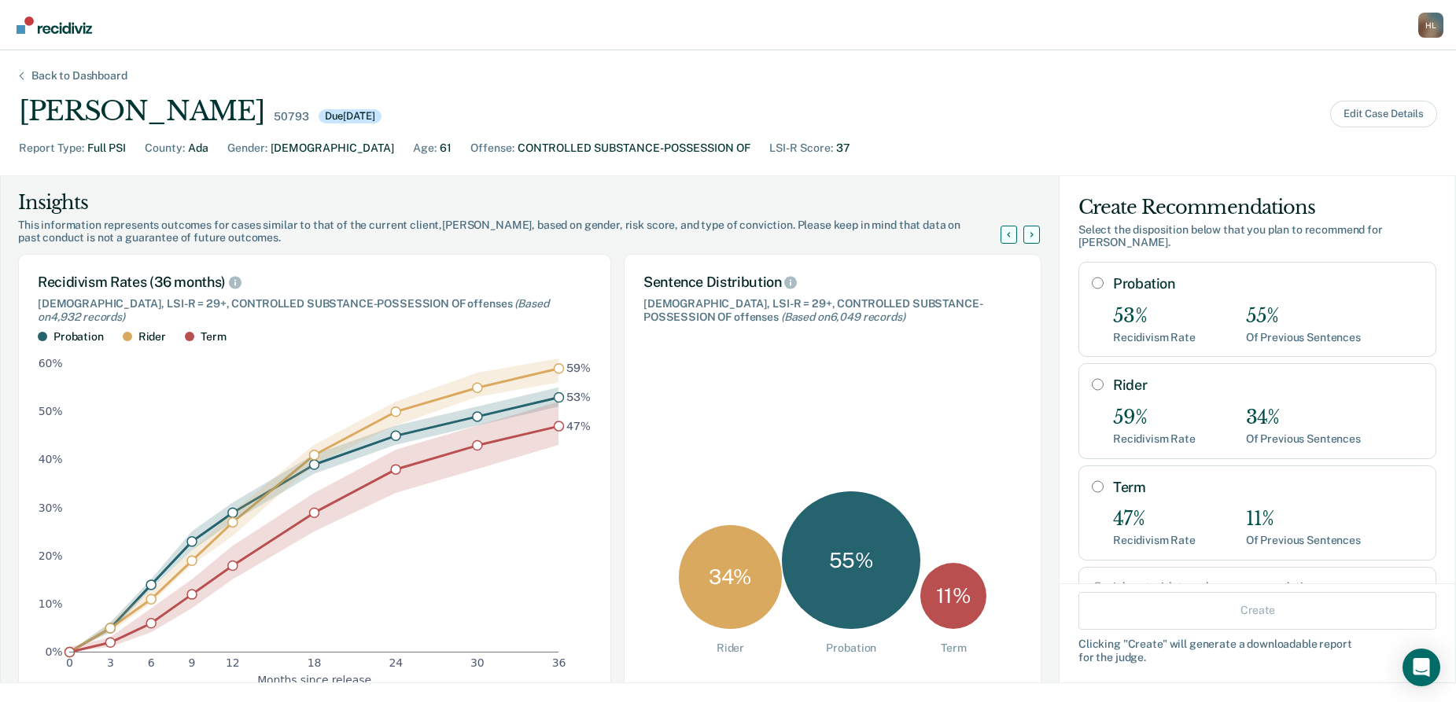
click at [1092, 287] on input "Probation" at bounding box center [1098, 283] width 12 height 13
radio input "true"
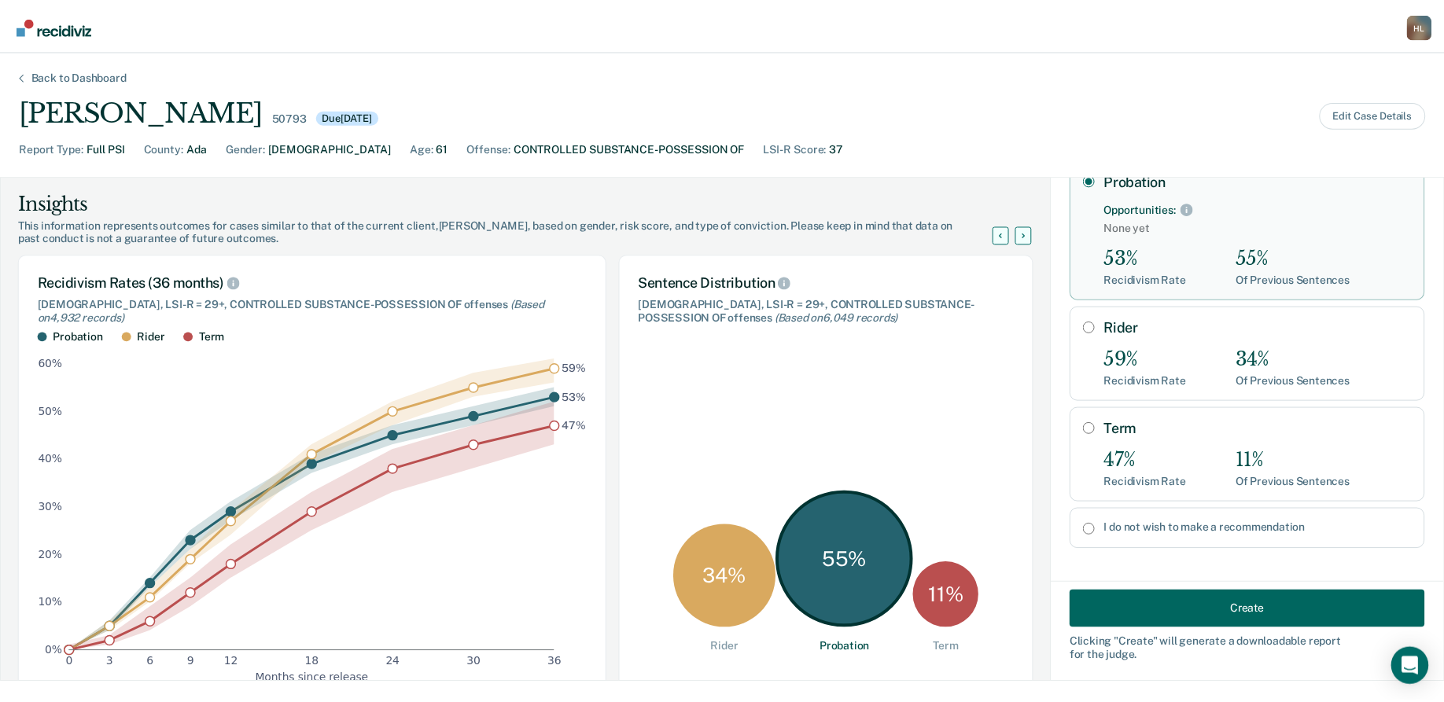
scroll to position [109, 0]
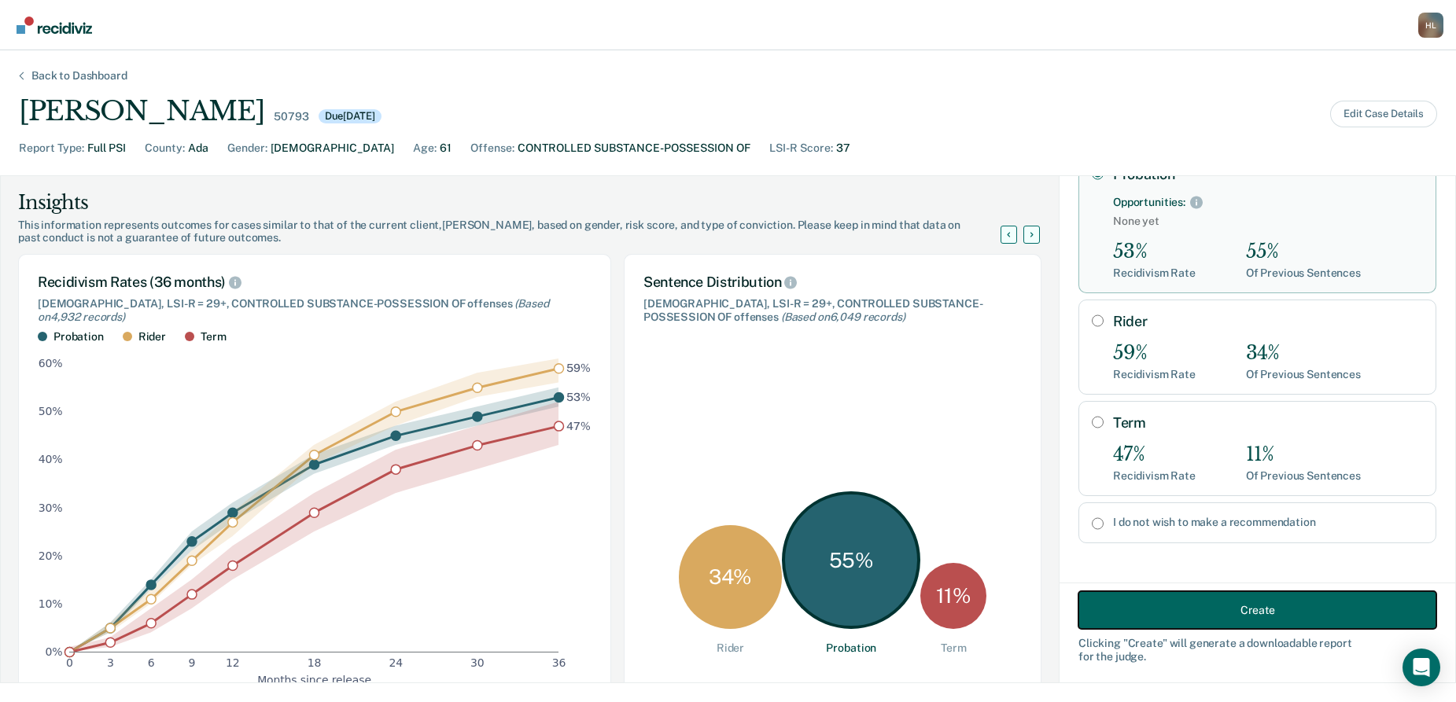
click at [1180, 604] on button "Create" at bounding box center [1257, 610] width 358 height 38
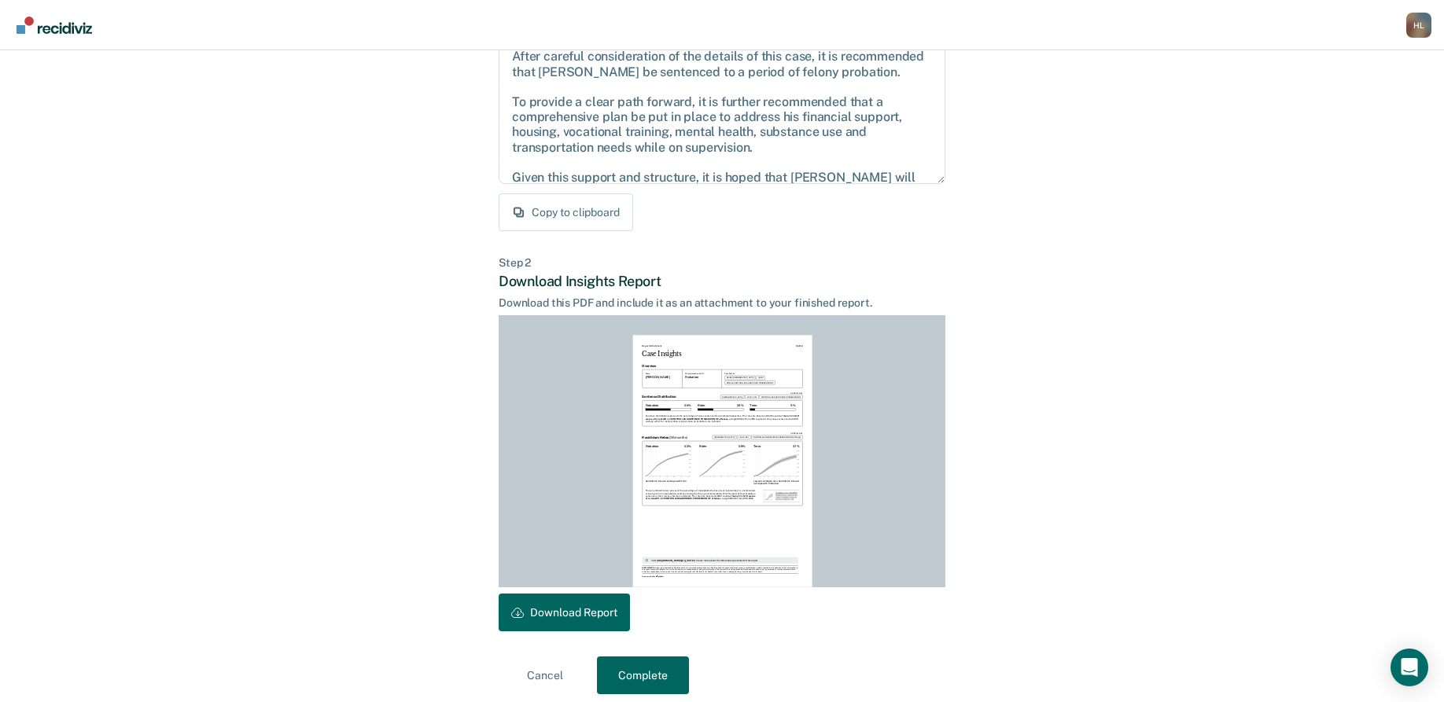
scroll to position [194, 0]
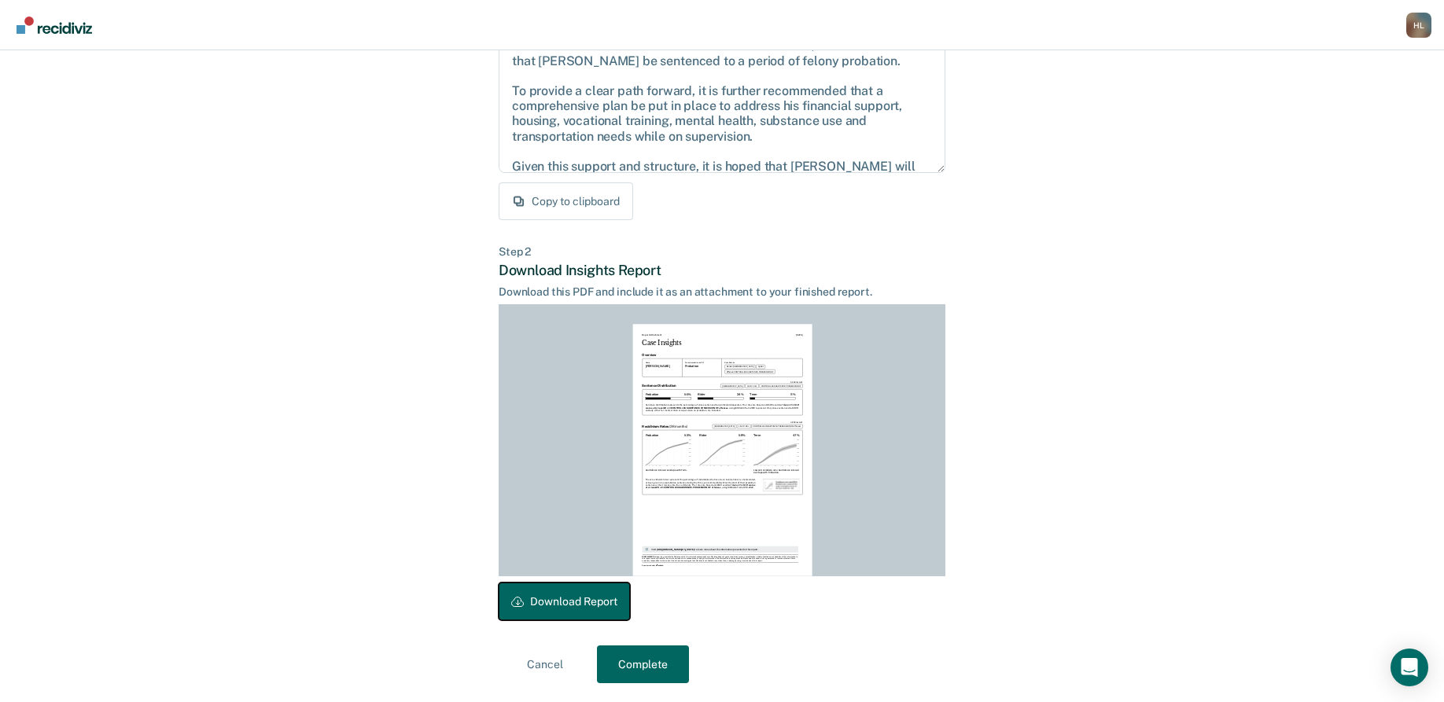
click at [579, 592] on button "Download Report" at bounding box center [564, 602] width 131 height 38
click at [630, 665] on button "Complete" at bounding box center [643, 665] width 92 height 38
